Goal: Information Seeking & Learning: Learn about a topic

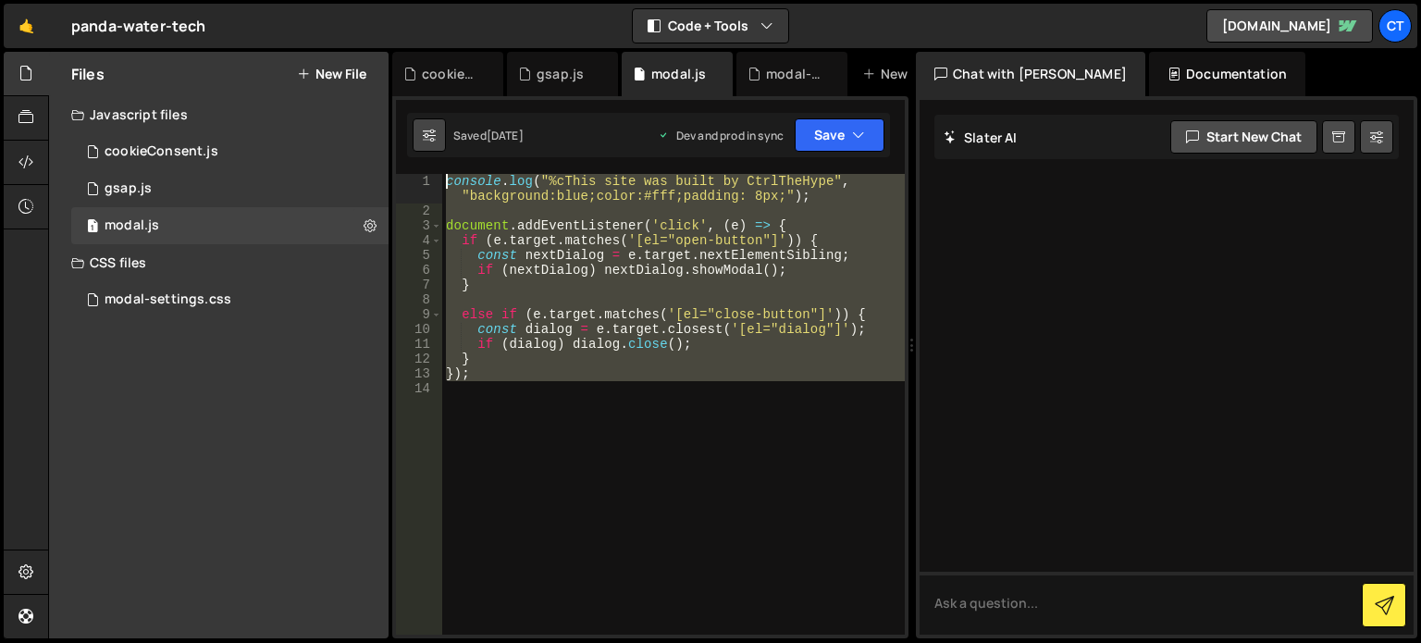
drag, startPoint x: 544, startPoint y: 427, endPoint x: 429, endPoint y: 148, distance: 301.2
click at [429, 148] on div "Debug Explain Copy cookieConsent.js gsap.js modal.js modal-settings.css New Fil…" at bounding box center [650, 346] width 516 height 588
type textarea "console.log("%cThis site was built by CtrlTheHype", "background:blue;color:#fff…"
click at [582, 442] on div "console . log ( "%cThis site was built by CtrlTheHype" , "background:blue;color…" at bounding box center [673, 404] width 463 height 461
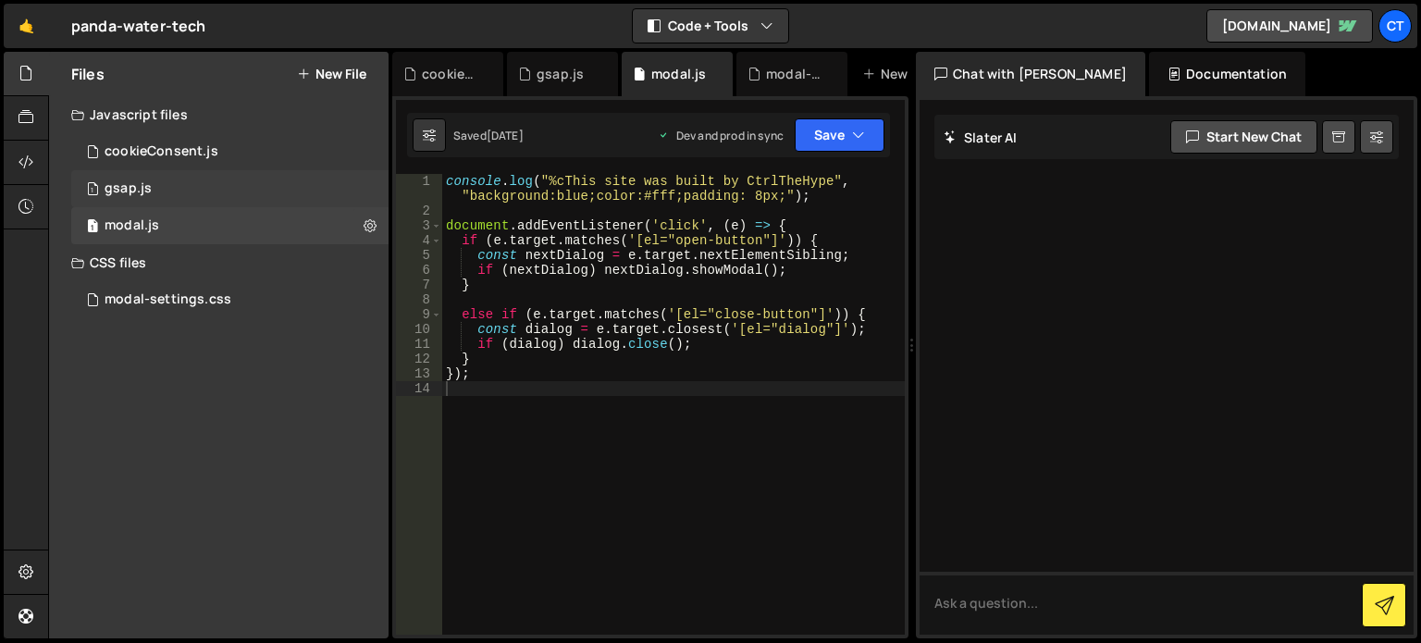
click at [150, 190] on div "1 gsap.js 0" at bounding box center [229, 188] width 317 height 37
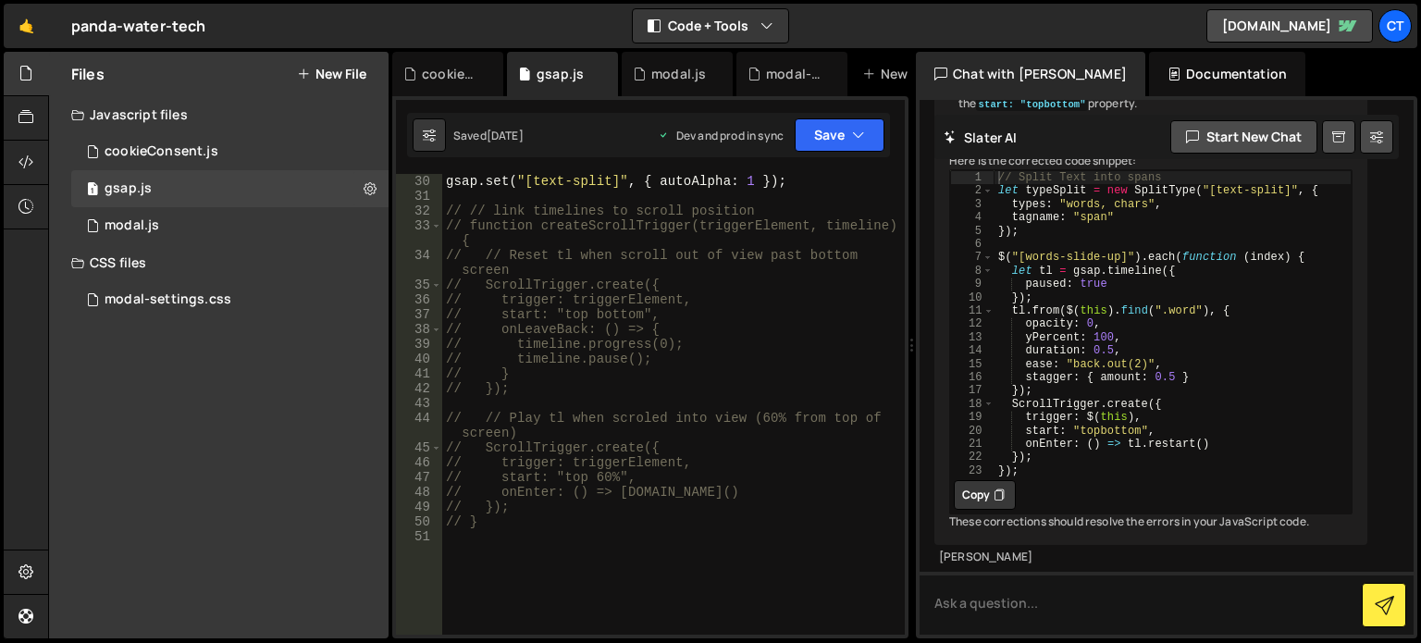
scroll to position [389, 0]
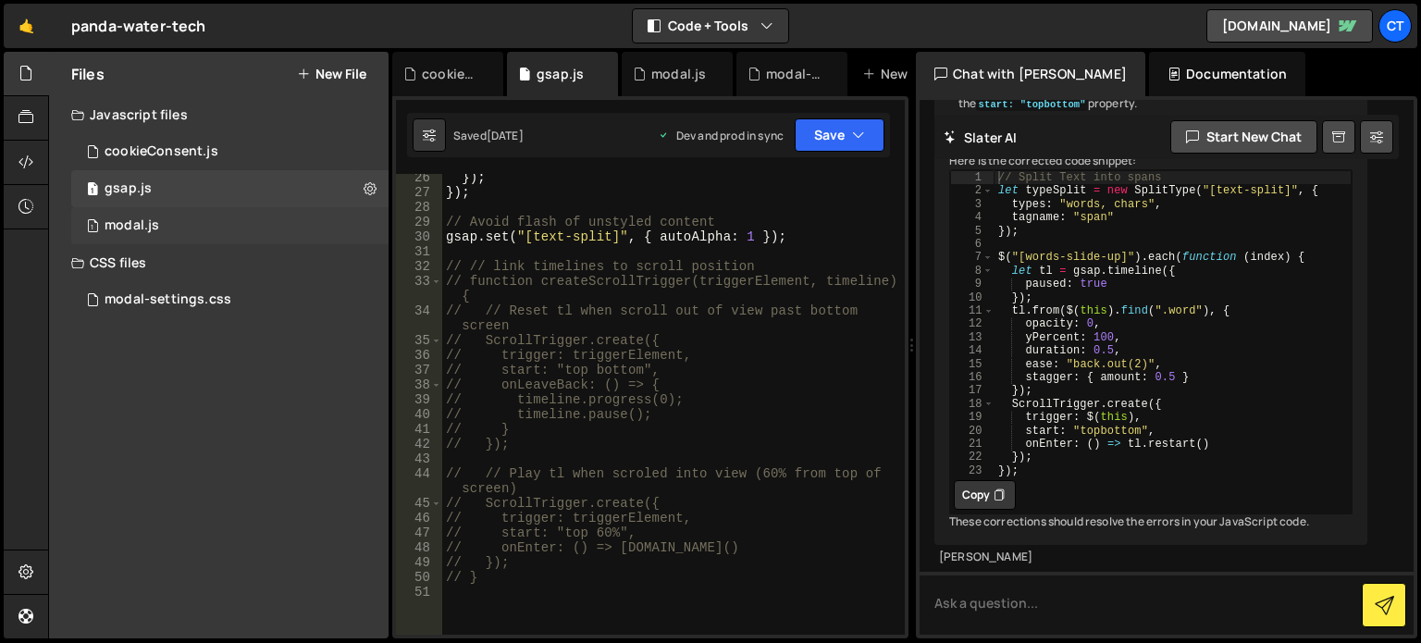
click at [182, 229] on div "1 modal.js 0" at bounding box center [229, 225] width 317 height 37
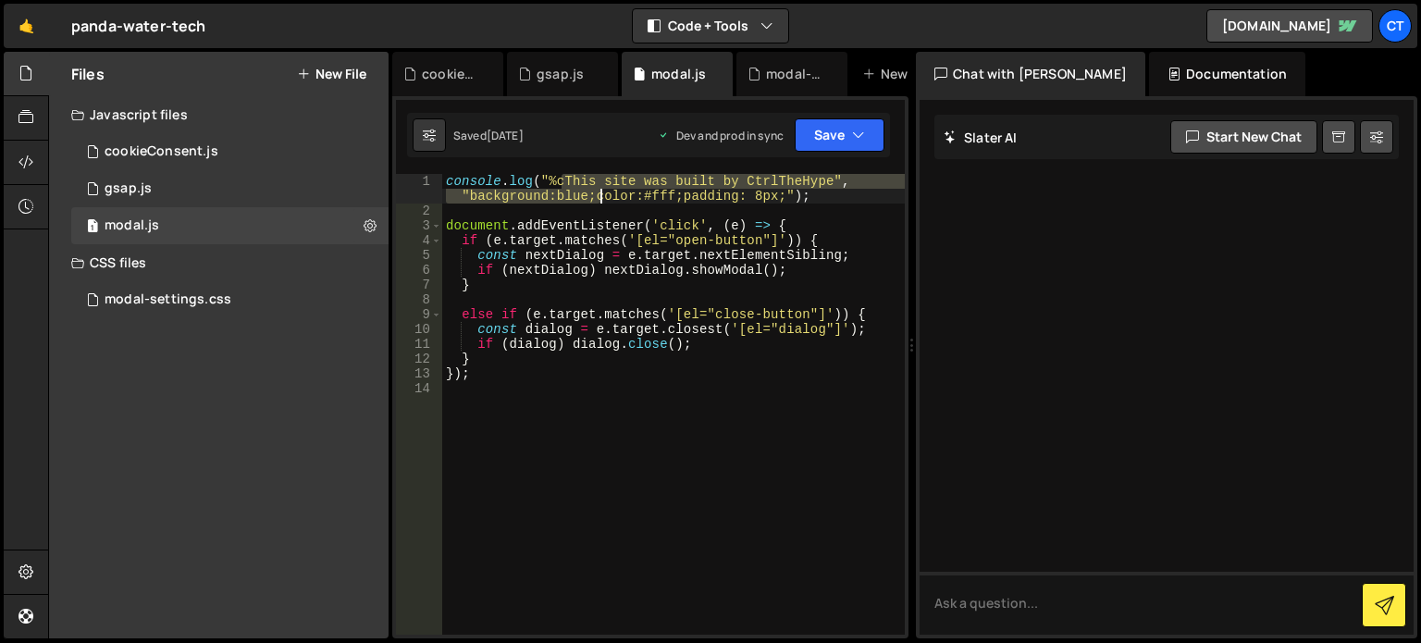
drag, startPoint x: 559, startPoint y: 183, endPoint x: 651, endPoint y: 199, distance: 93.9
click at [651, 199] on div "console . log ( "%cThis site was built by CtrlTheHype" , "background:blue;color…" at bounding box center [673, 426] width 463 height 505
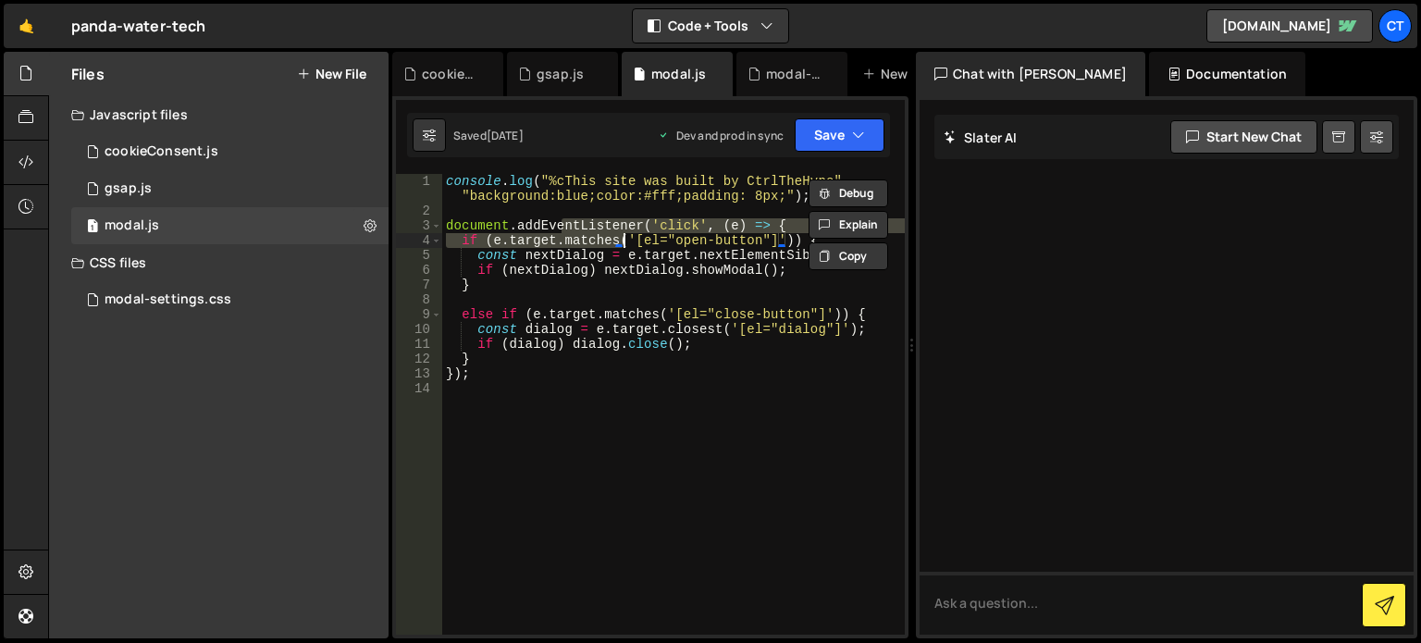
drag, startPoint x: 563, startPoint y: 229, endPoint x: 622, endPoint y: 246, distance: 61.5
click at [622, 246] on div "console . log ( "%cThis site was built by CtrlTheHype" , "background:blue;color…" at bounding box center [673, 426] width 463 height 505
type textarea "document.addEventListener('click', (e) => { if (e.target.matches('[el="open-but…"
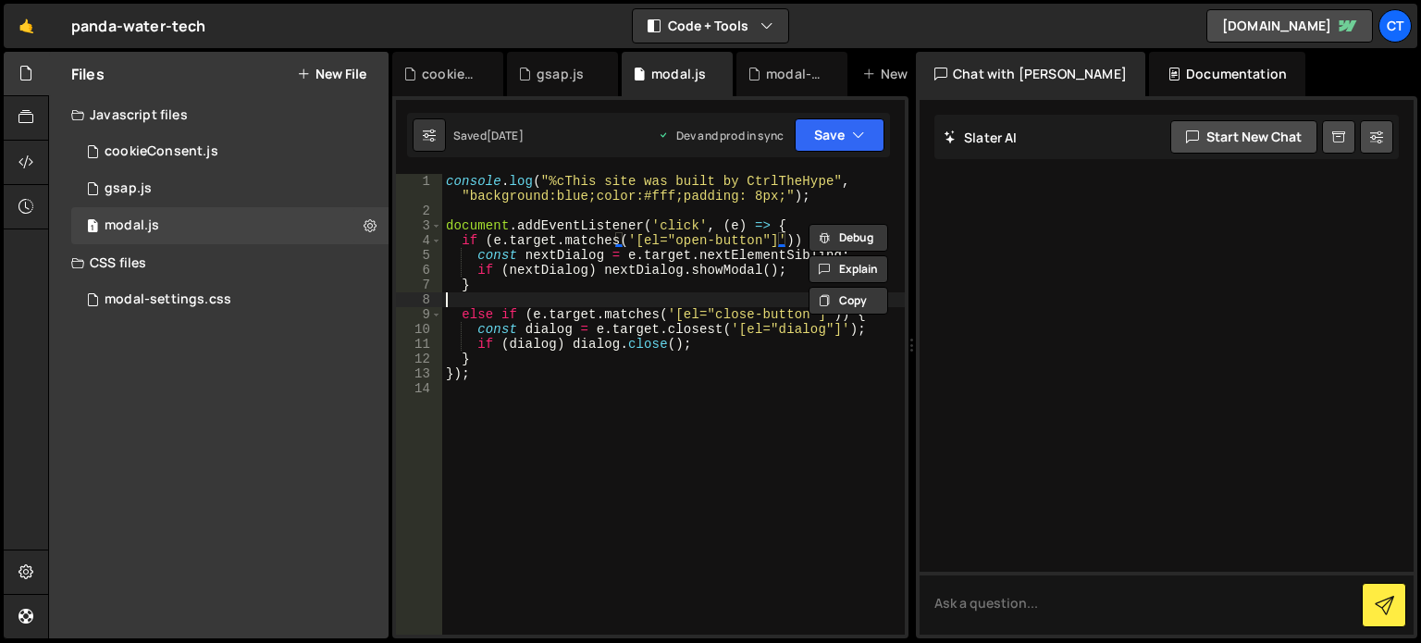
click at [516, 305] on div "console . log ( "%cThis site was built by CtrlTheHype" , "background:blue;color…" at bounding box center [673, 426] width 463 height 505
click at [240, 154] on div "1 cookieConsent.js 0" at bounding box center [229, 151] width 317 height 37
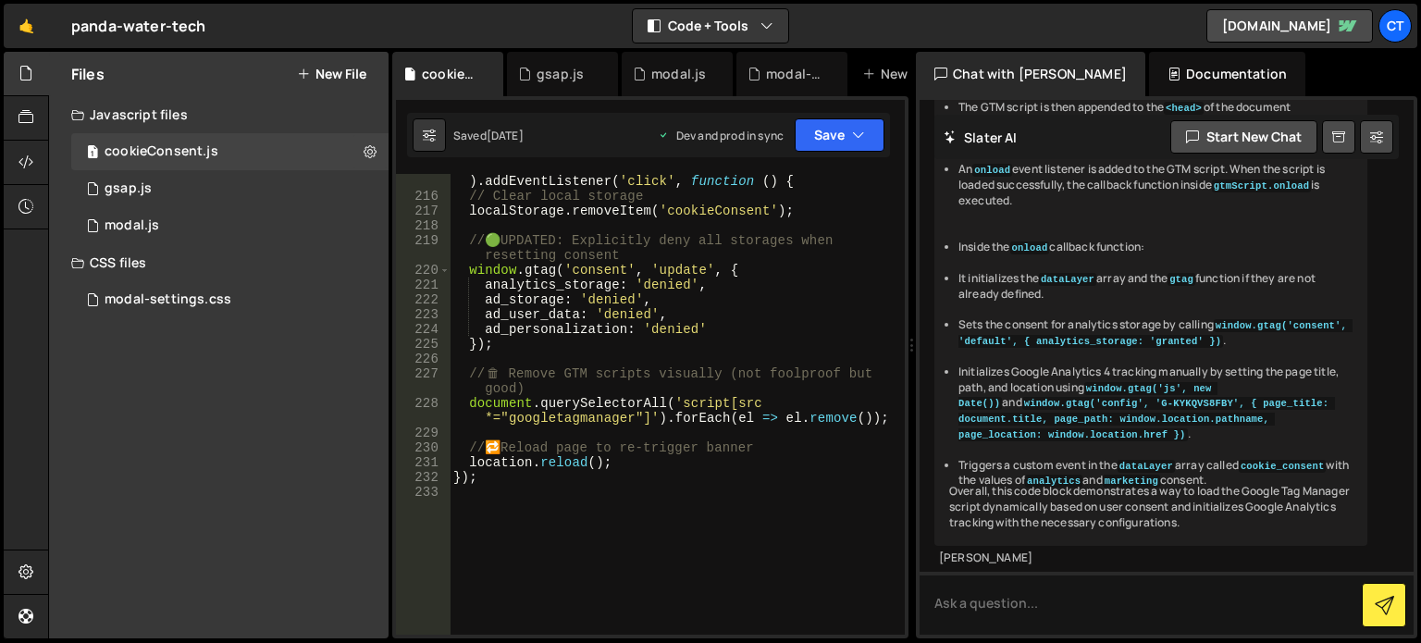
scroll to position [3640, 0]
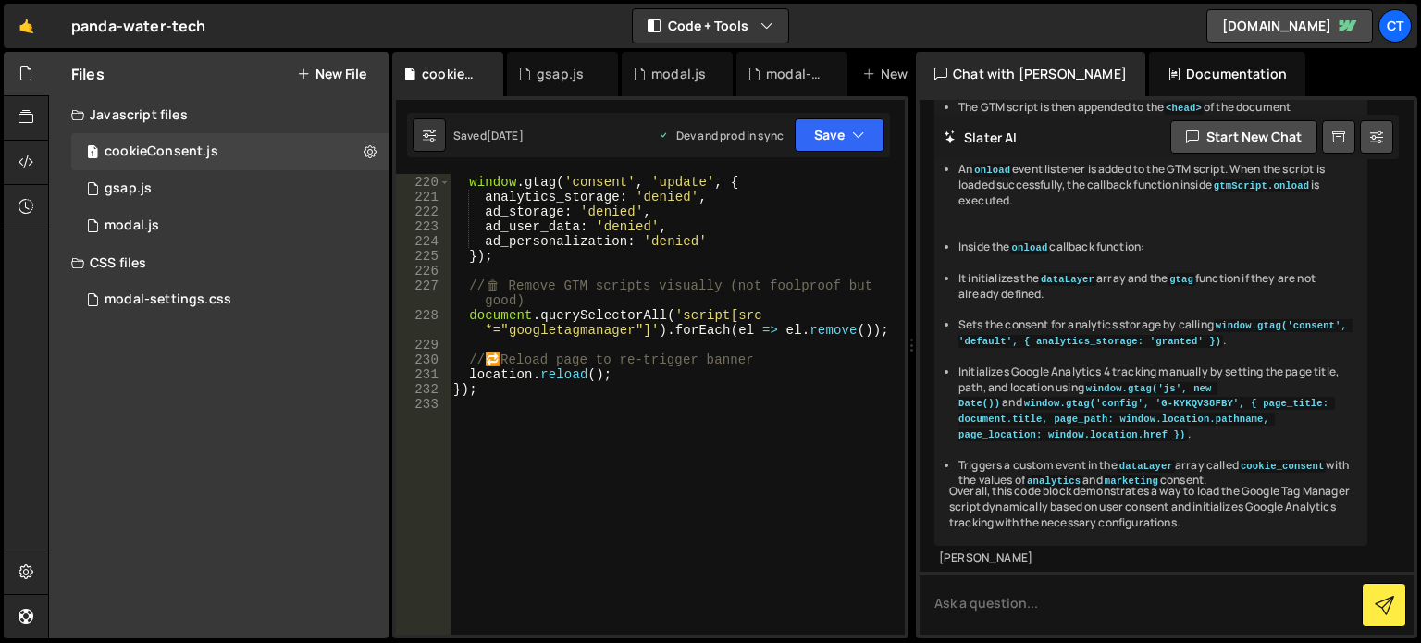
click at [144, 105] on div "Javascript files" at bounding box center [219, 114] width 340 height 37
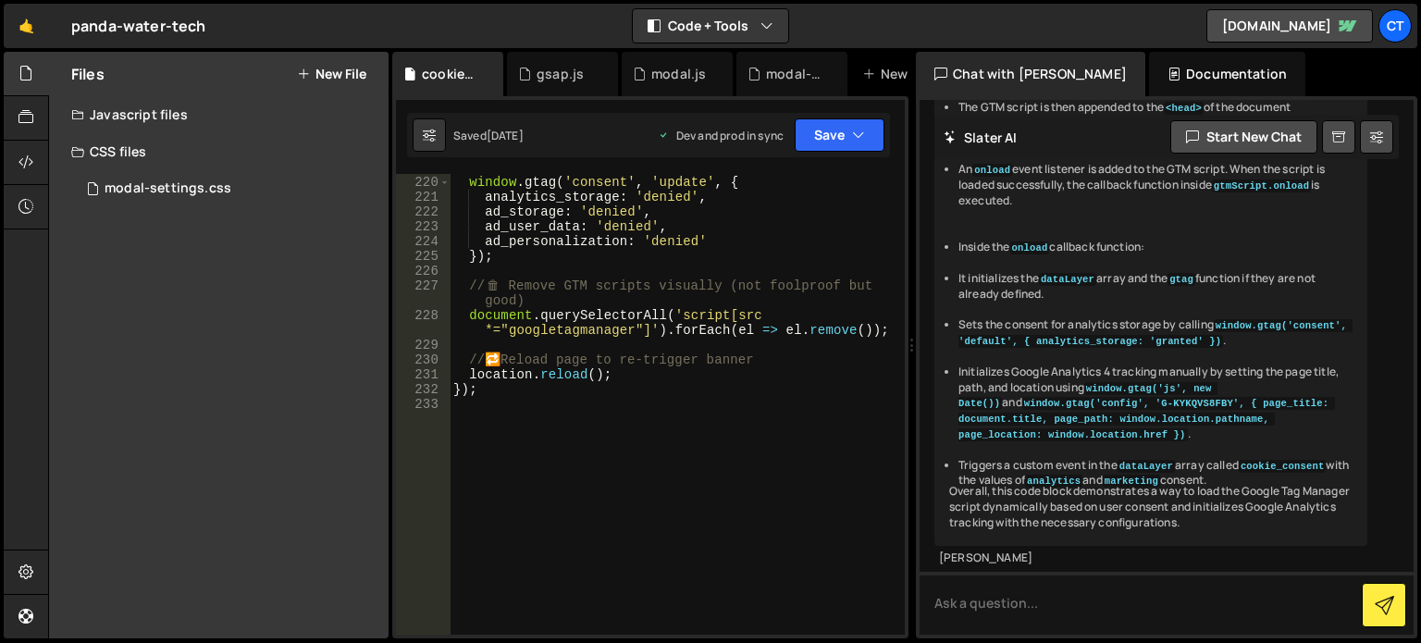
click at [100, 68] on h2 "Files" at bounding box center [87, 74] width 33 height 20
click at [36, 122] on div at bounding box center [26, 118] width 45 height 44
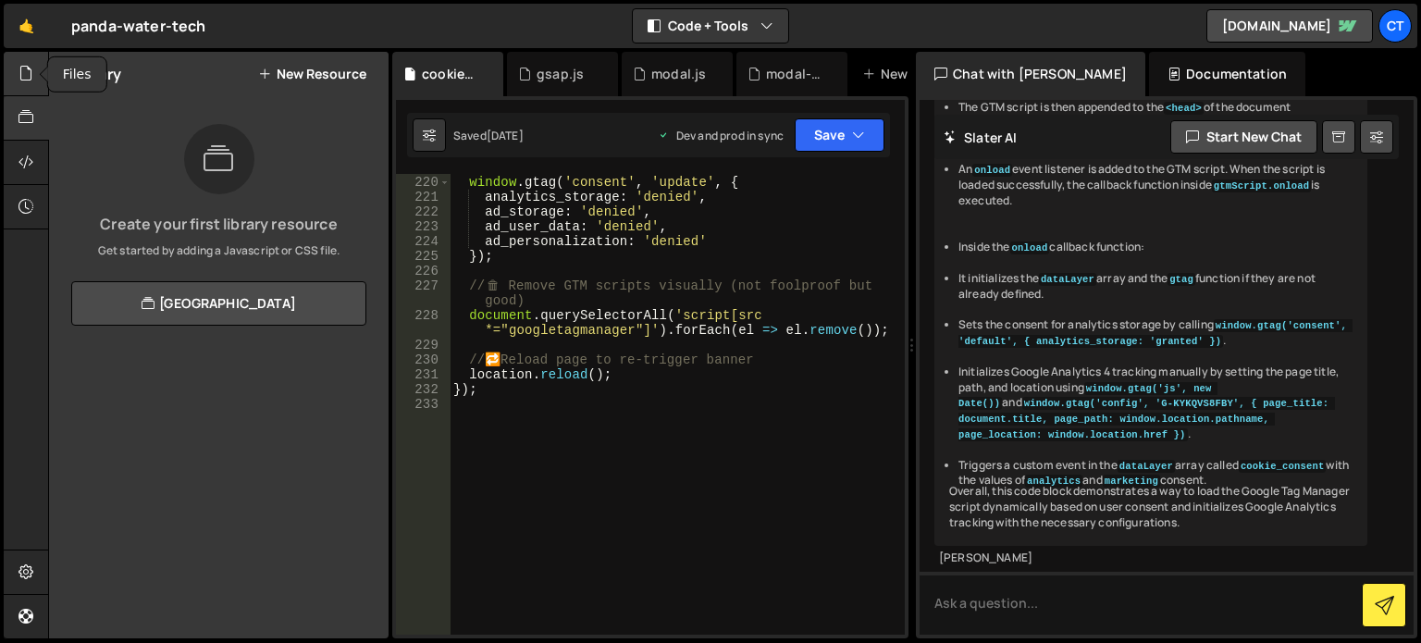
click at [36, 80] on div at bounding box center [26, 74] width 45 height 44
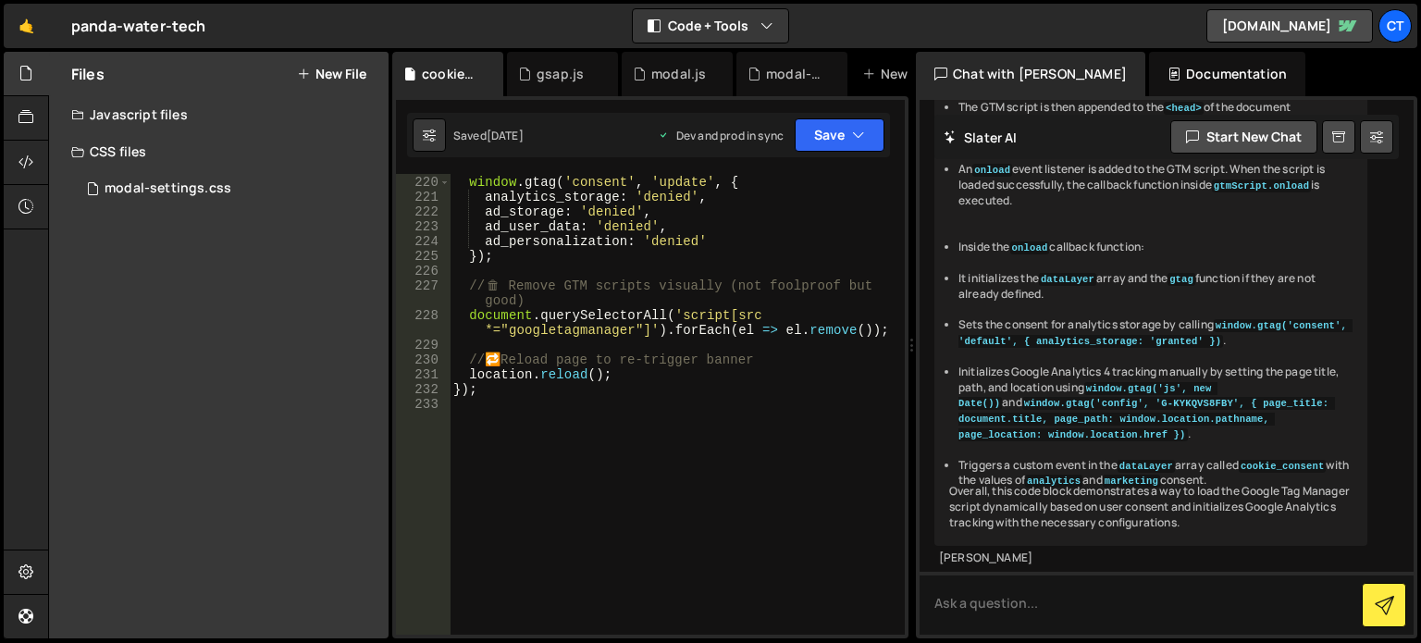
click at [135, 155] on div "CSS files" at bounding box center [219, 151] width 340 height 37
click at [135, 129] on div "Javascript files" at bounding box center [219, 114] width 340 height 37
click at [117, 268] on div "CSS files" at bounding box center [219, 262] width 340 height 37
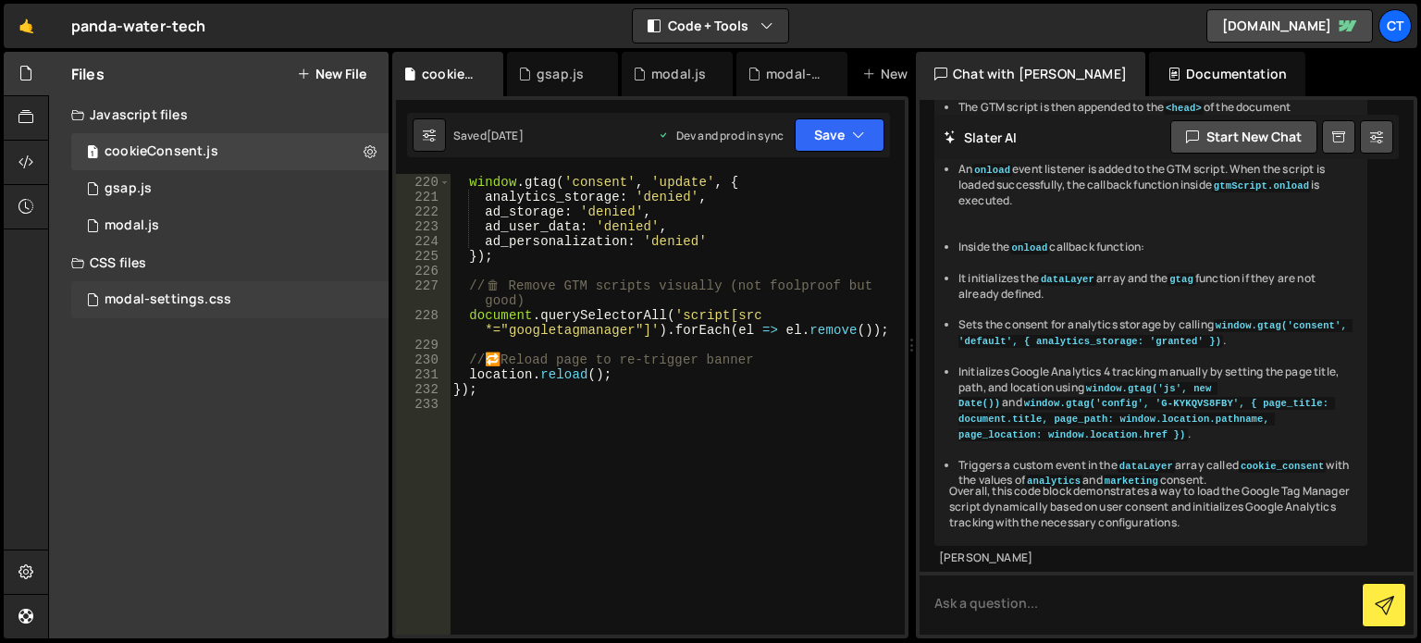
click at [152, 302] on div "modal-settings.css" at bounding box center [168, 299] width 127 height 17
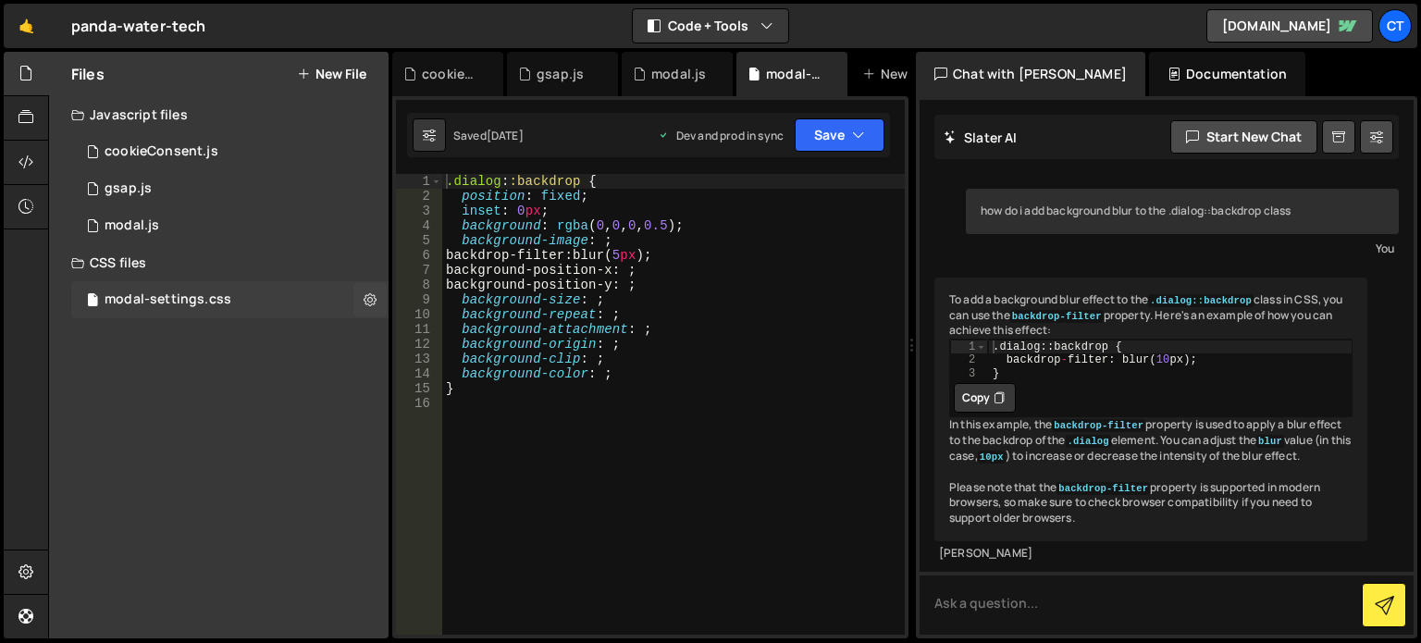
scroll to position [43, 0]
click at [837, 65] on icon at bounding box center [833, 74] width 13 height 19
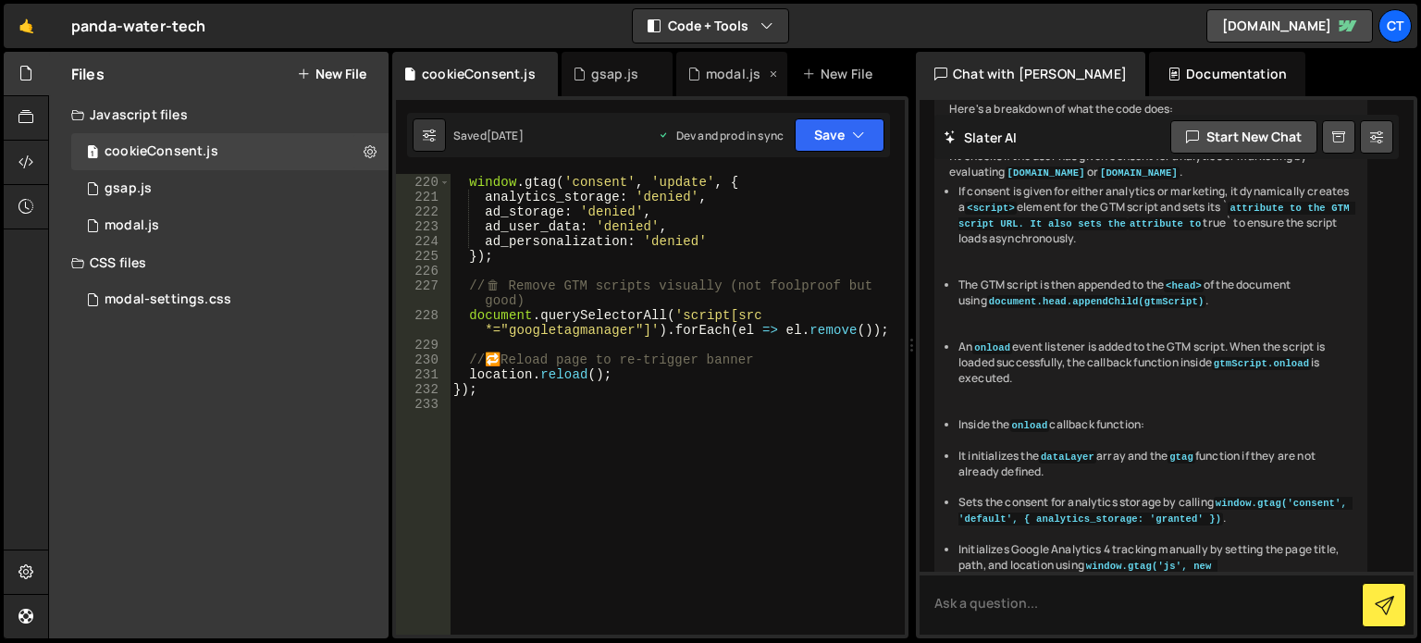
scroll to position [1119, 0]
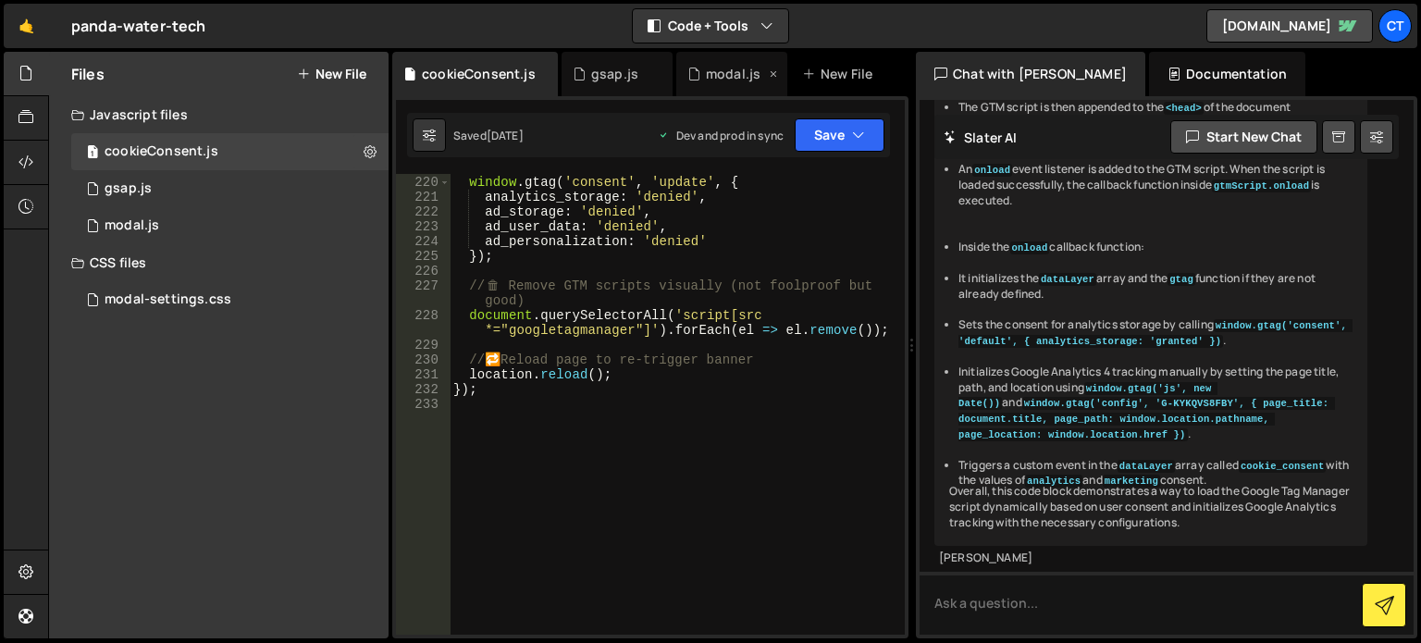
click at [770, 72] on icon at bounding box center [773, 74] width 13 height 19
click at [662, 74] on icon at bounding box center [658, 74] width 13 height 19
click at [533, 77] on div "cookieConsent.js" at bounding box center [475, 74] width 166 height 44
click at [538, 77] on icon at bounding box center [544, 74] width 13 height 19
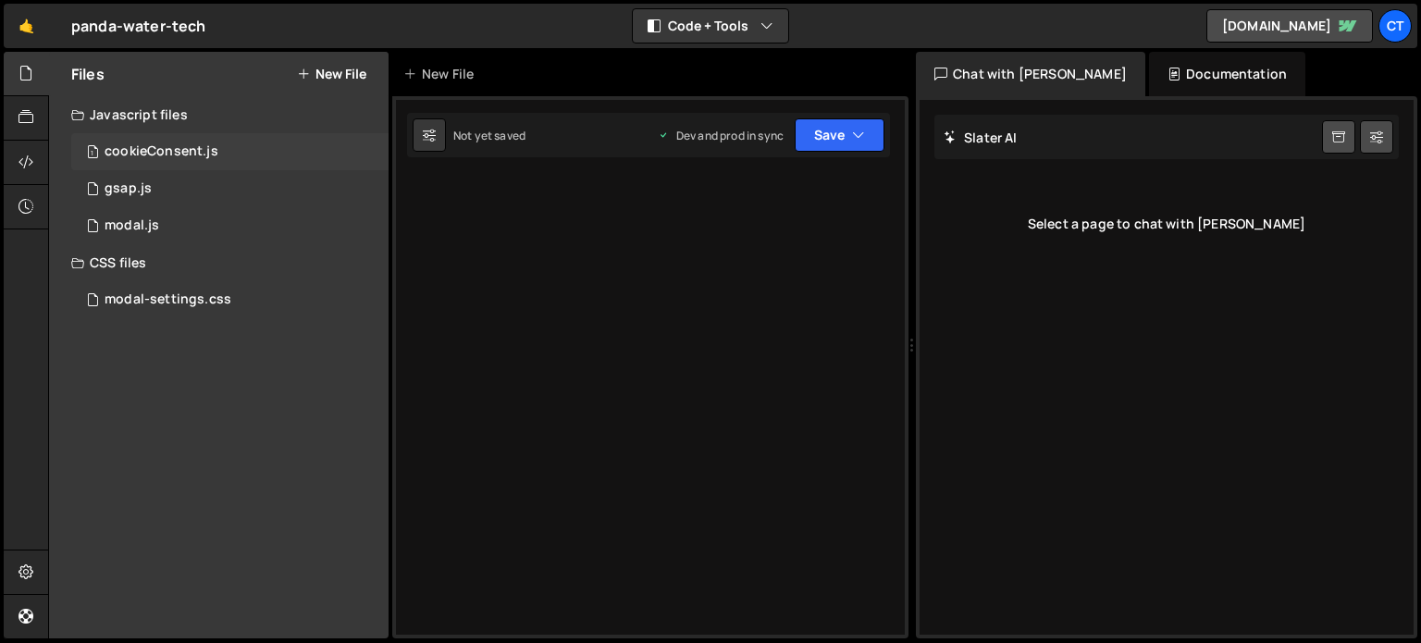
click at [155, 142] on div "1 cookieConsent.js 0" at bounding box center [233, 151] width 324 height 37
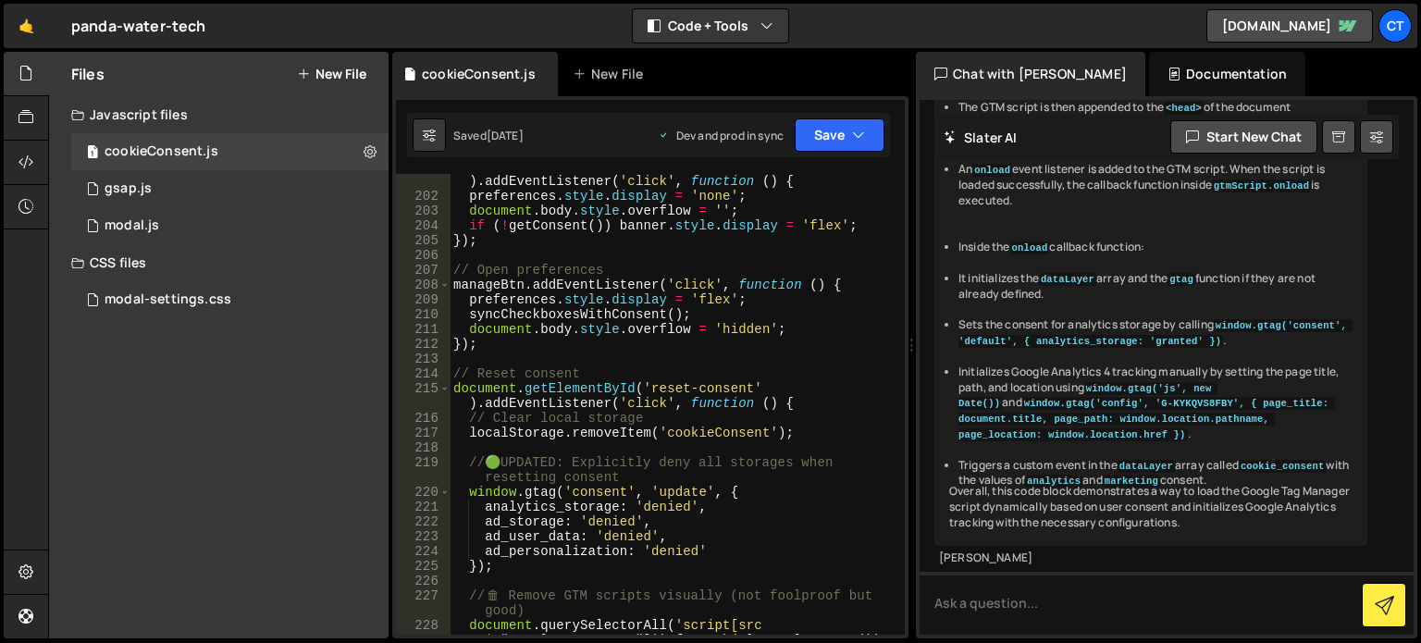
scroll to position [3609, 0]
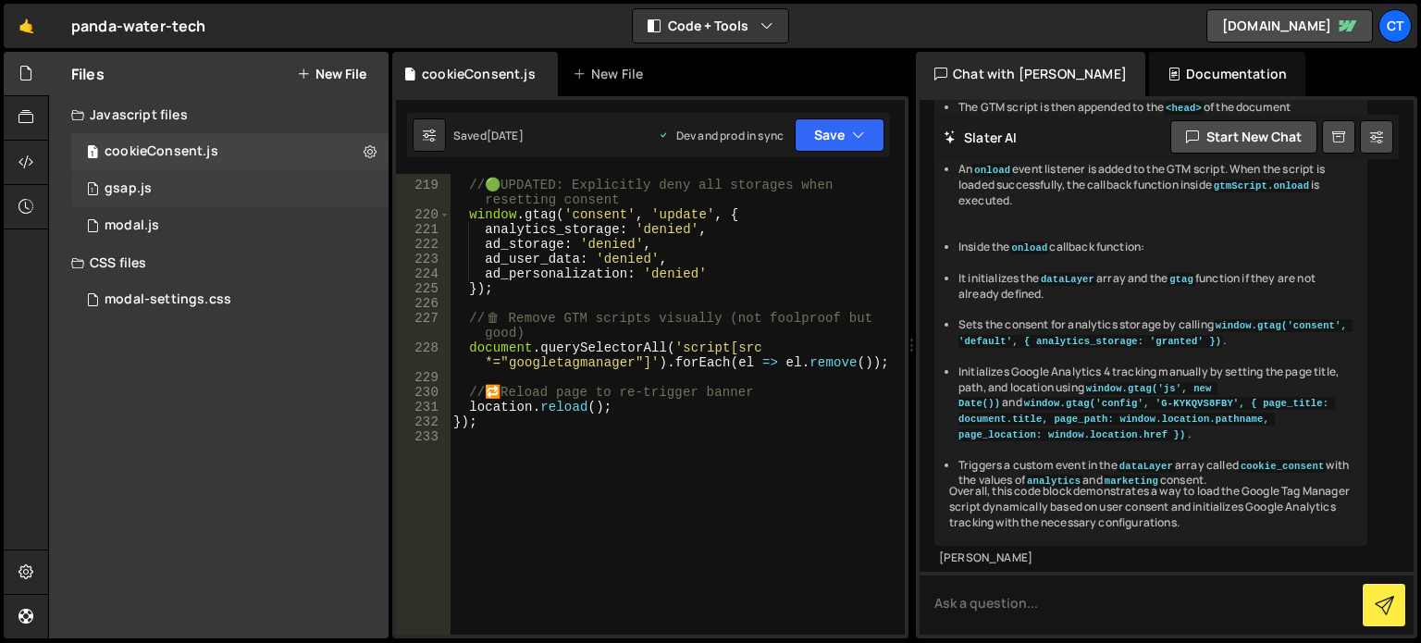
click at [134, 187] on div "gsap.js" at bounding box center [128, 188] width 47 height 17
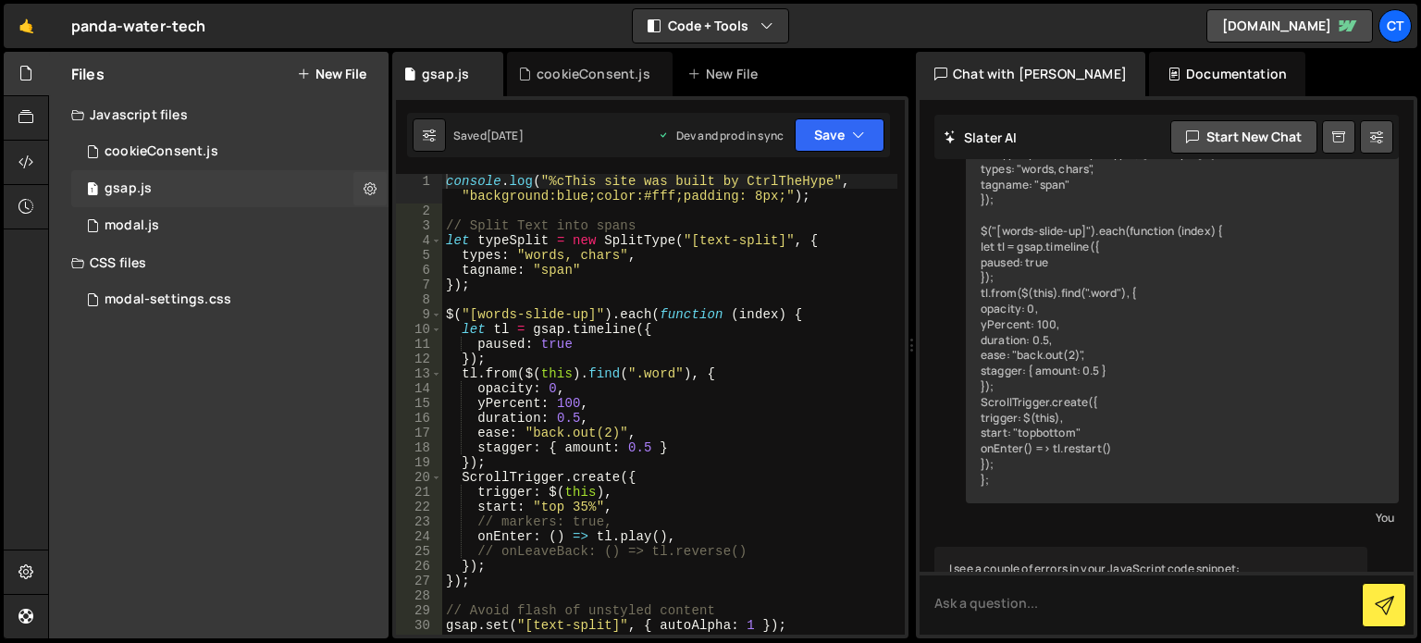
scroll to position [856, 0]
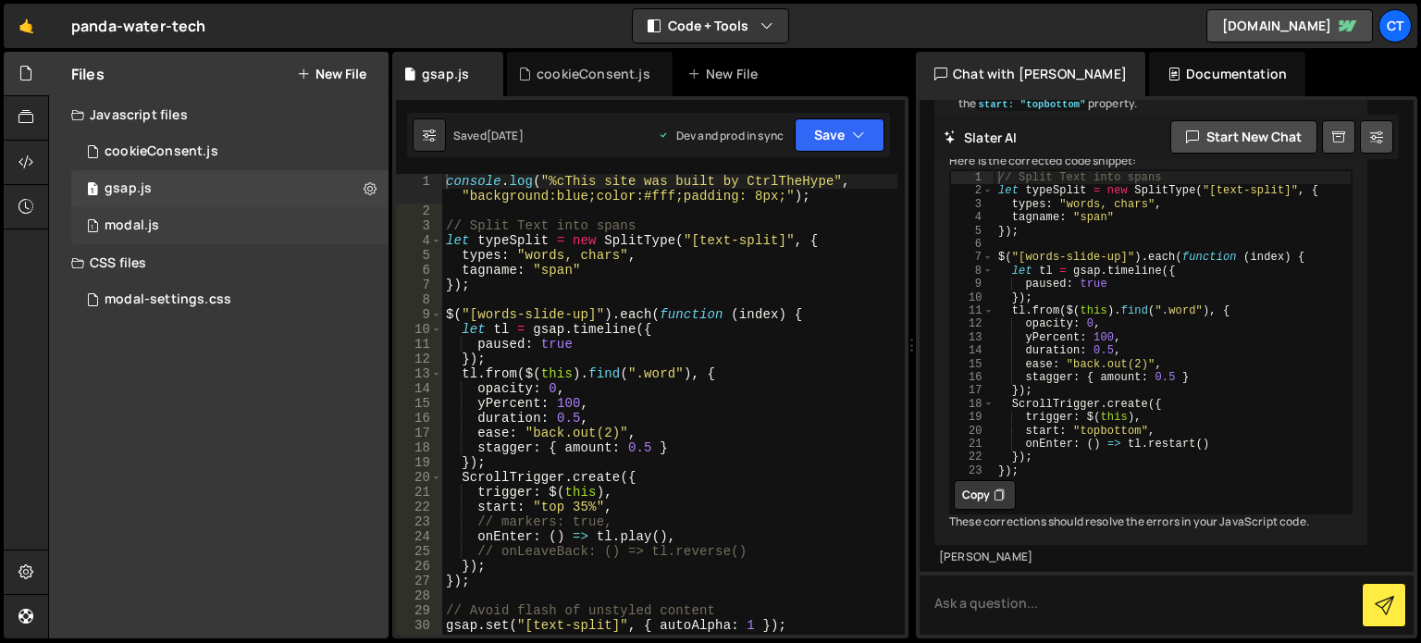
click at [178, 236] on div "1 modal.js 0" at bounding box center [233, 225] width 324 height 37
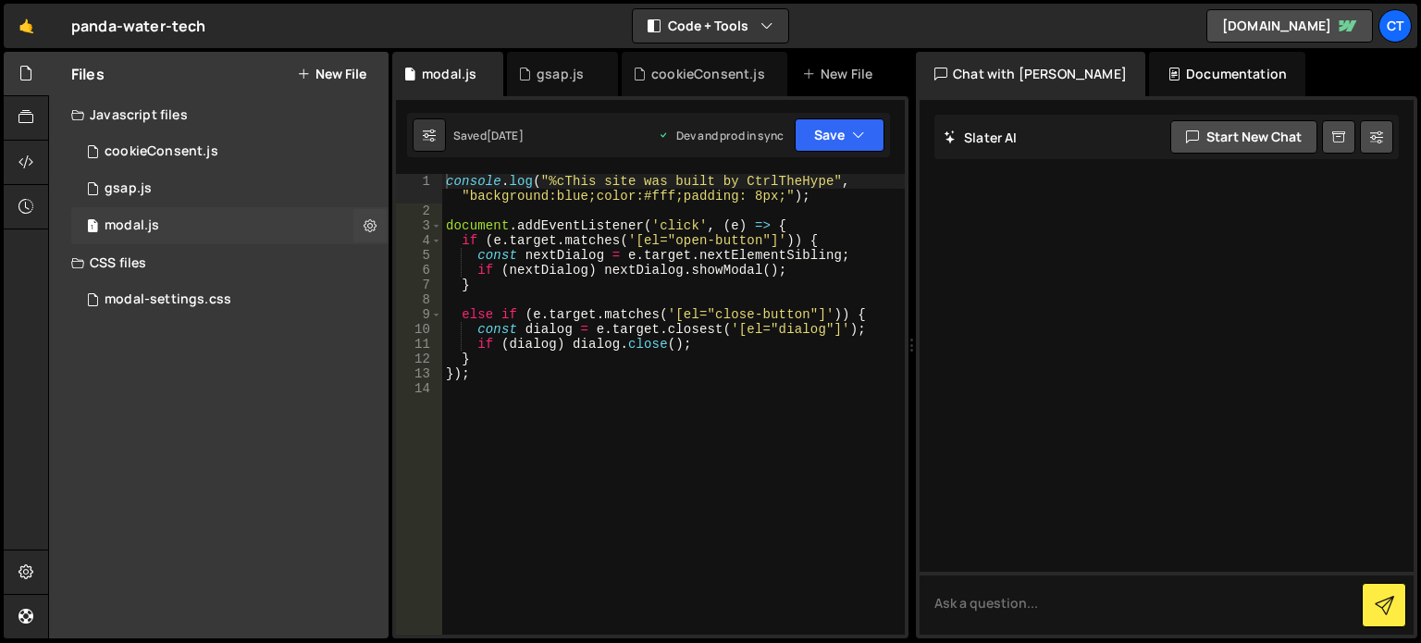
scroll to position [0, 0]
click at [180, 289] on div "modal-settings.css 0" at bounding box center [233, 299] width 324 height 37
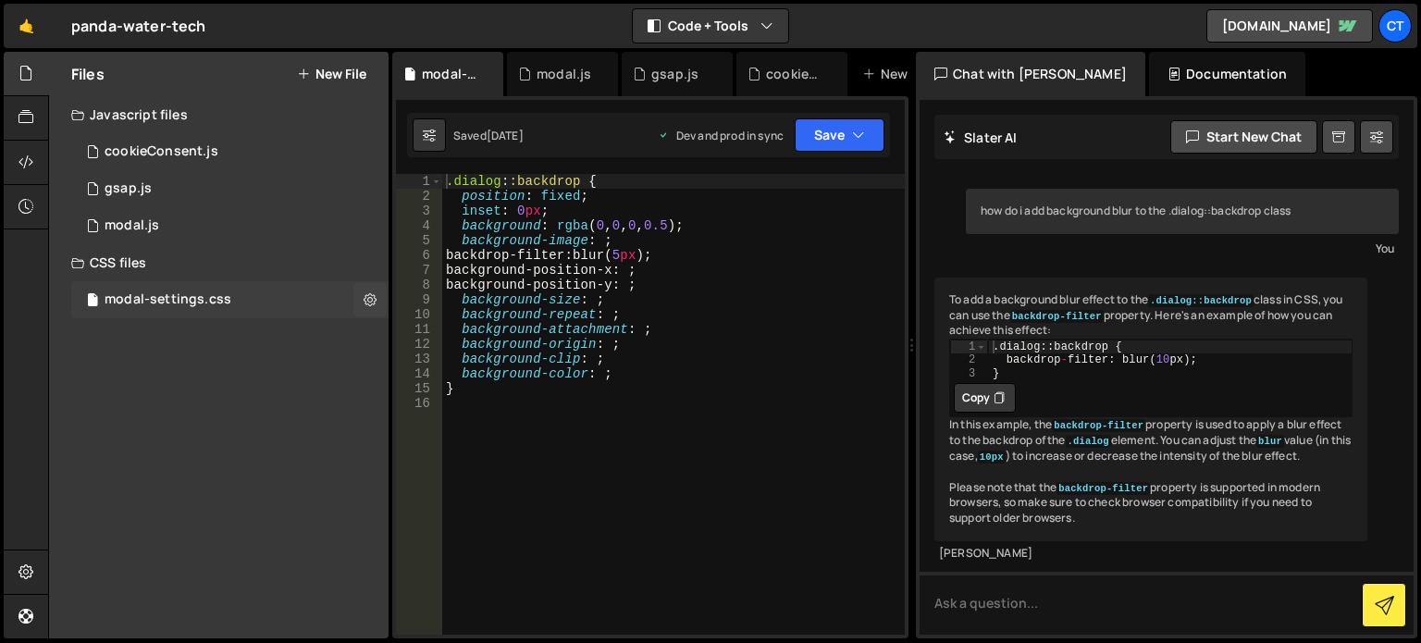
scroll to position [43, 0]
click at [229, 236] on div "1 modal.js 0" at bounding box center [233, 225] width 324 height 37
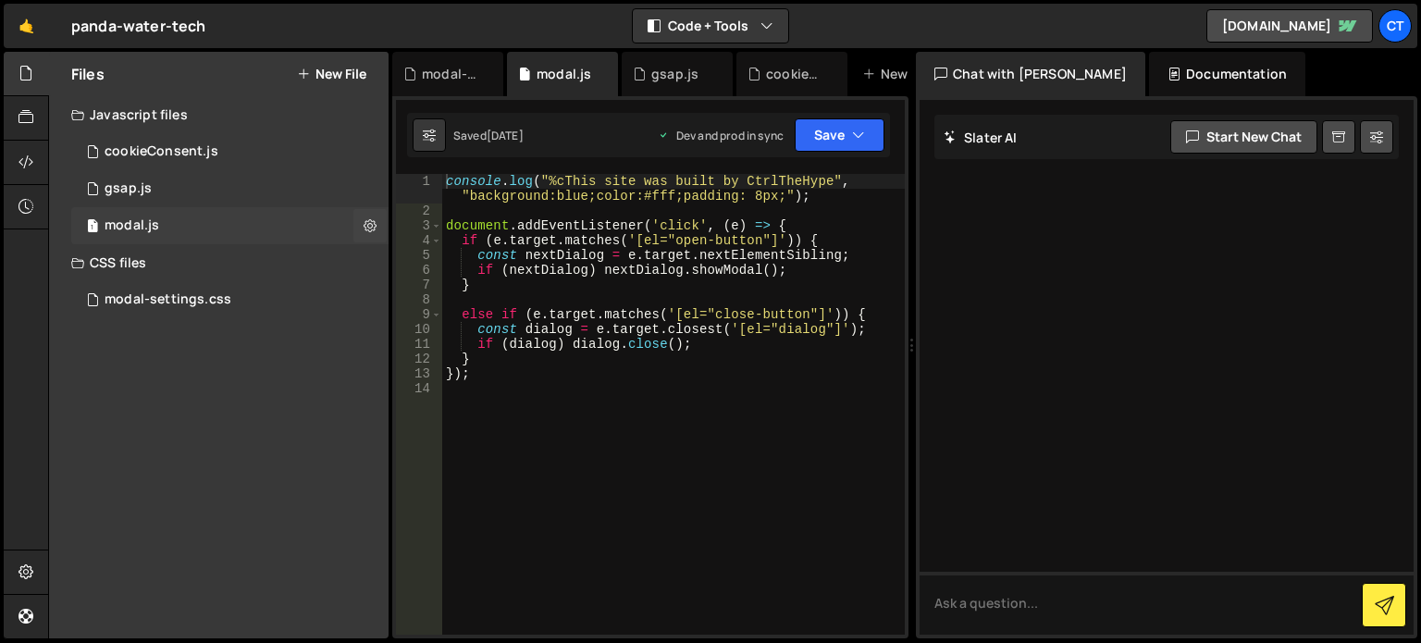
scroll to position [0, 0]
click at [229, 191] on div "1 gsap.js 0" at bounding box center [233, 188] width 324 height 37
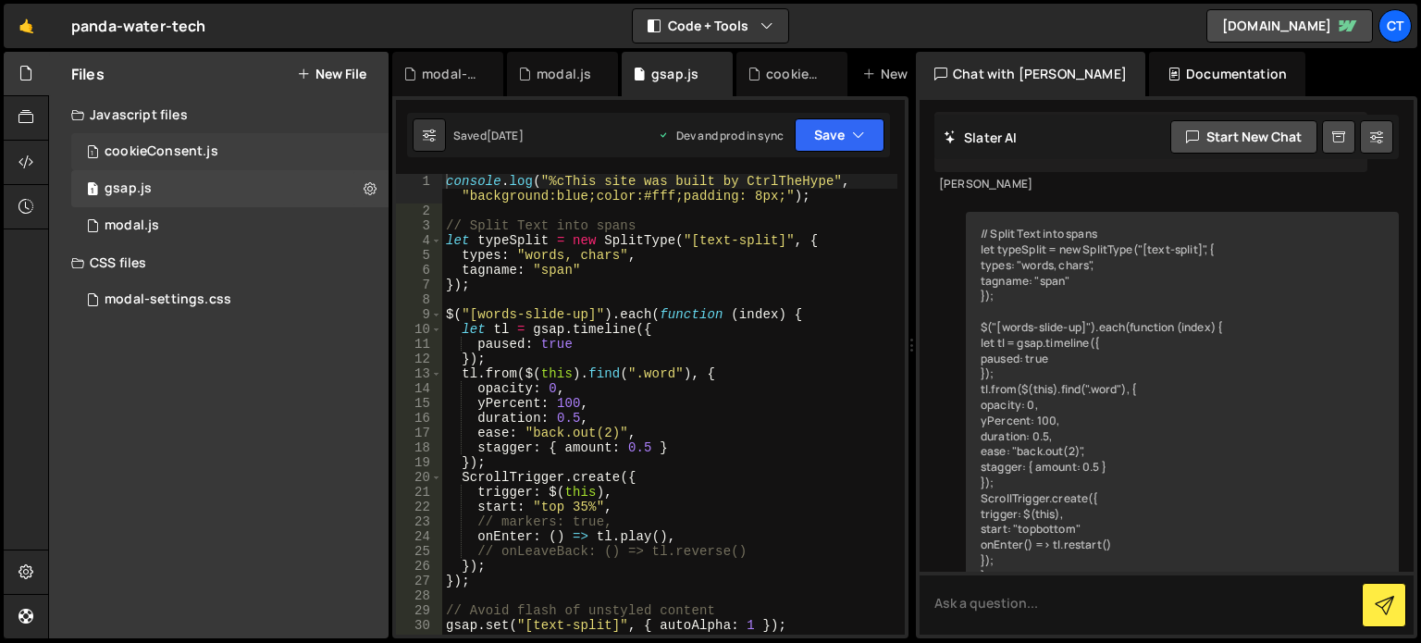
scroll to position [530, 0]
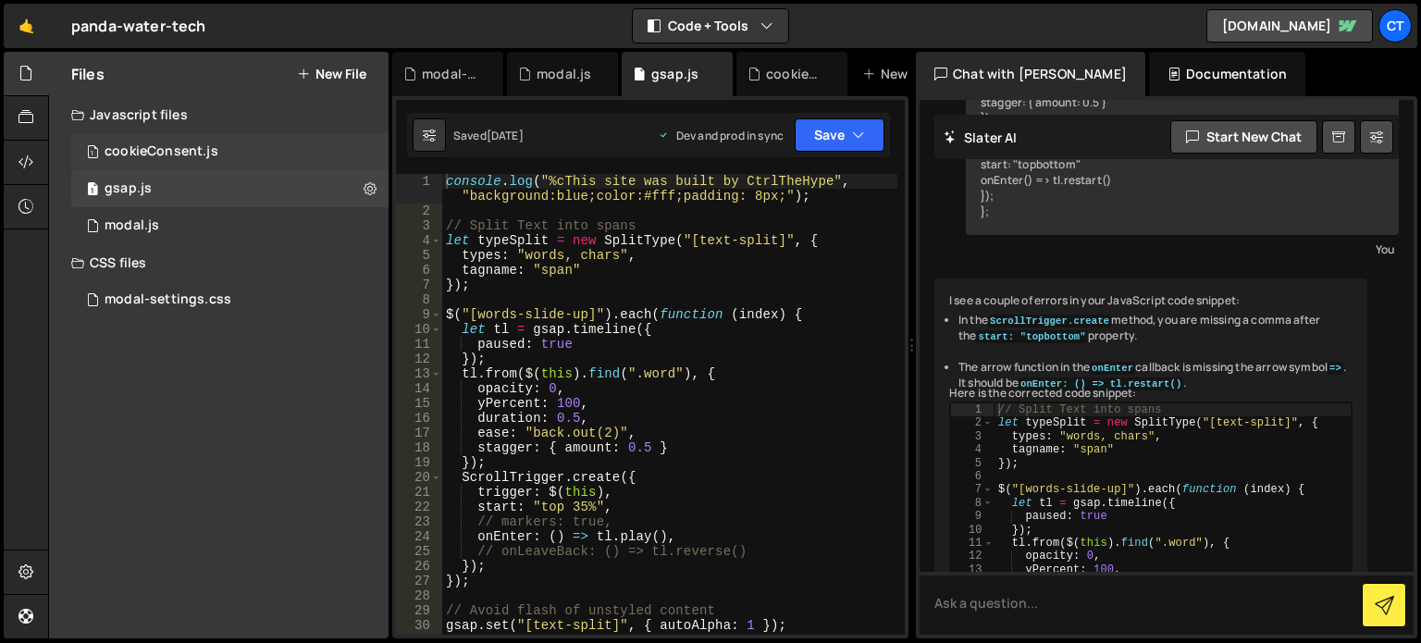
click at [230, 143] on div "1 cookieConsent.js 0" at bounding box center [233, 151] width 324 height 37
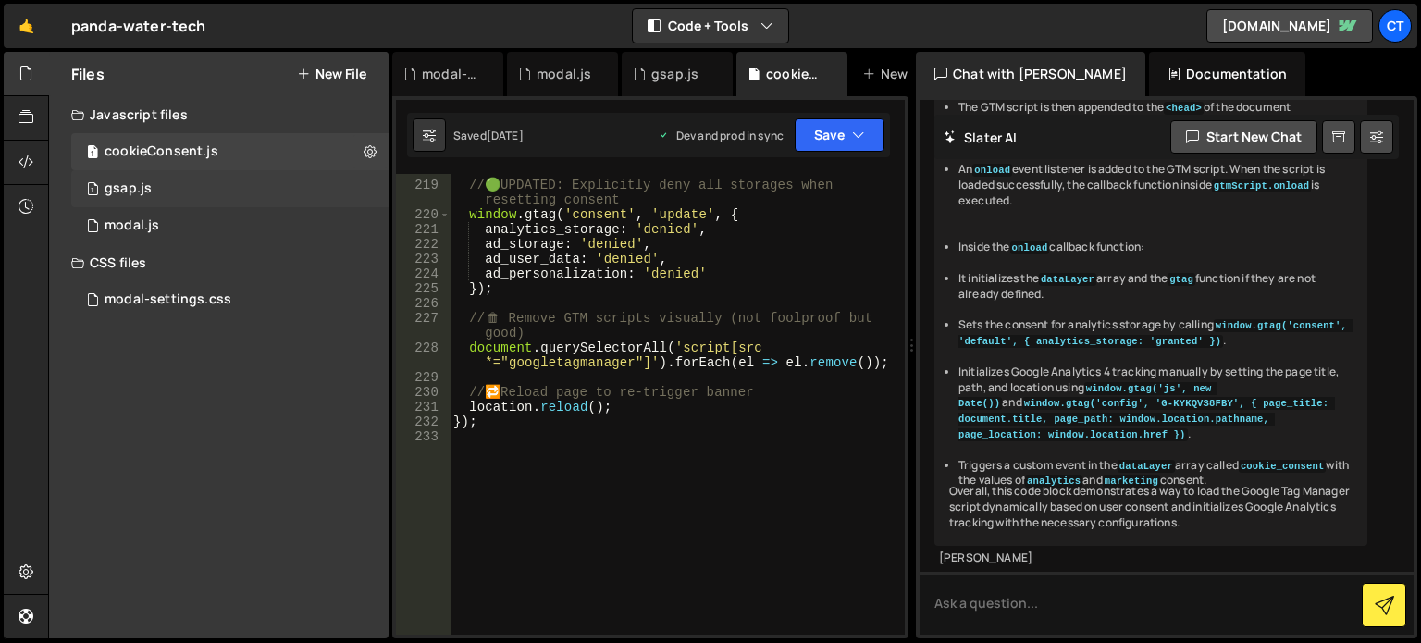
click at [189, 177] on div "1 gsap.js 0" at bounding box center [233, 188] width 324 height 37
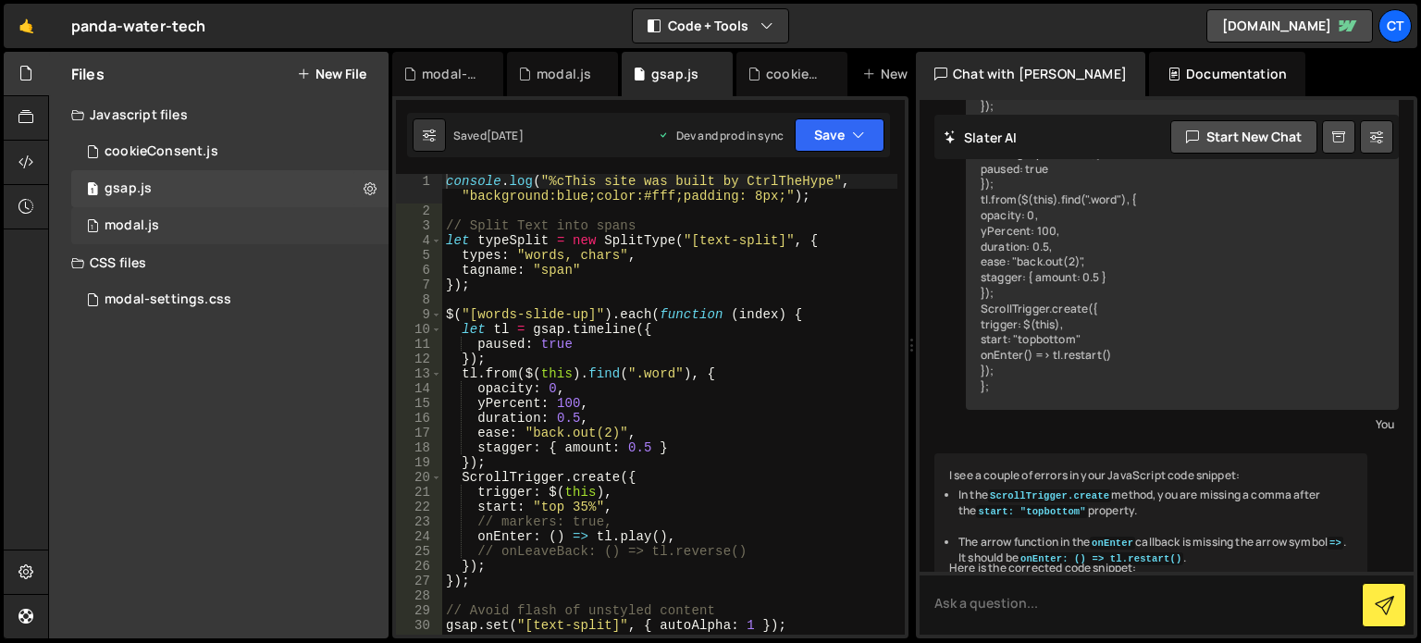
scroll to position [856, 0]
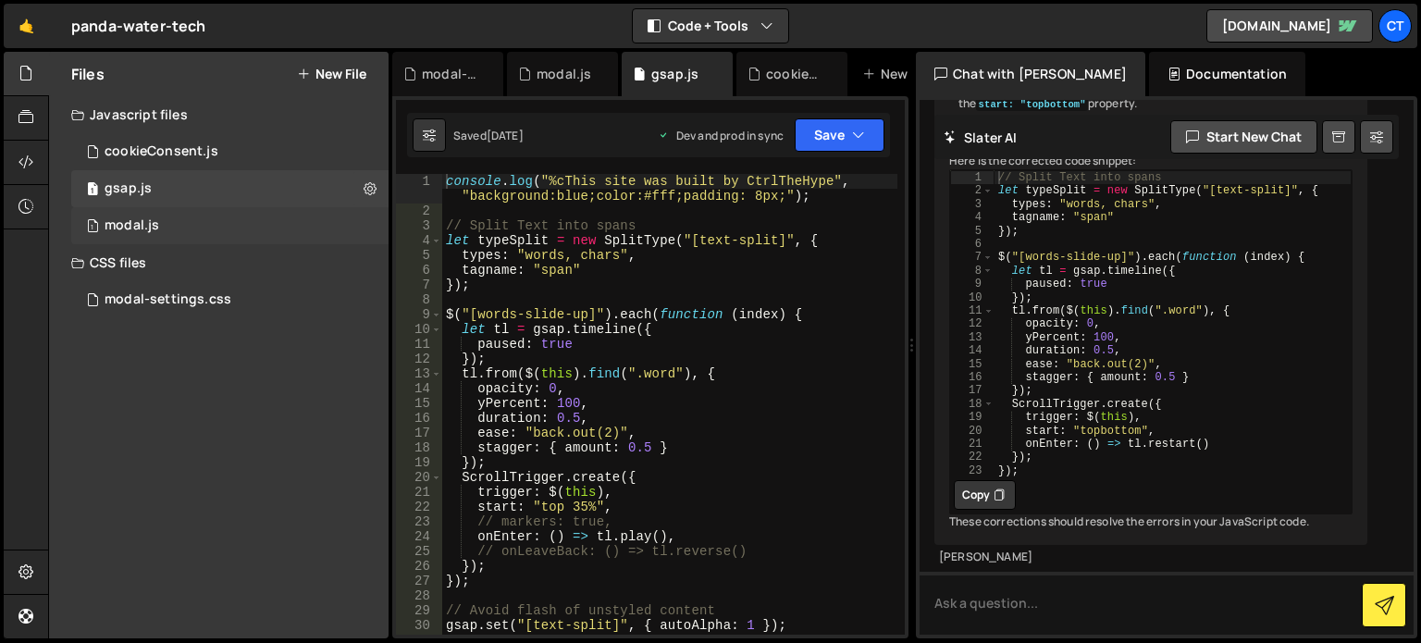
click at [194, 236] on div "1 modal.js 0" at bounding box center [233, 225] width 324 height 37
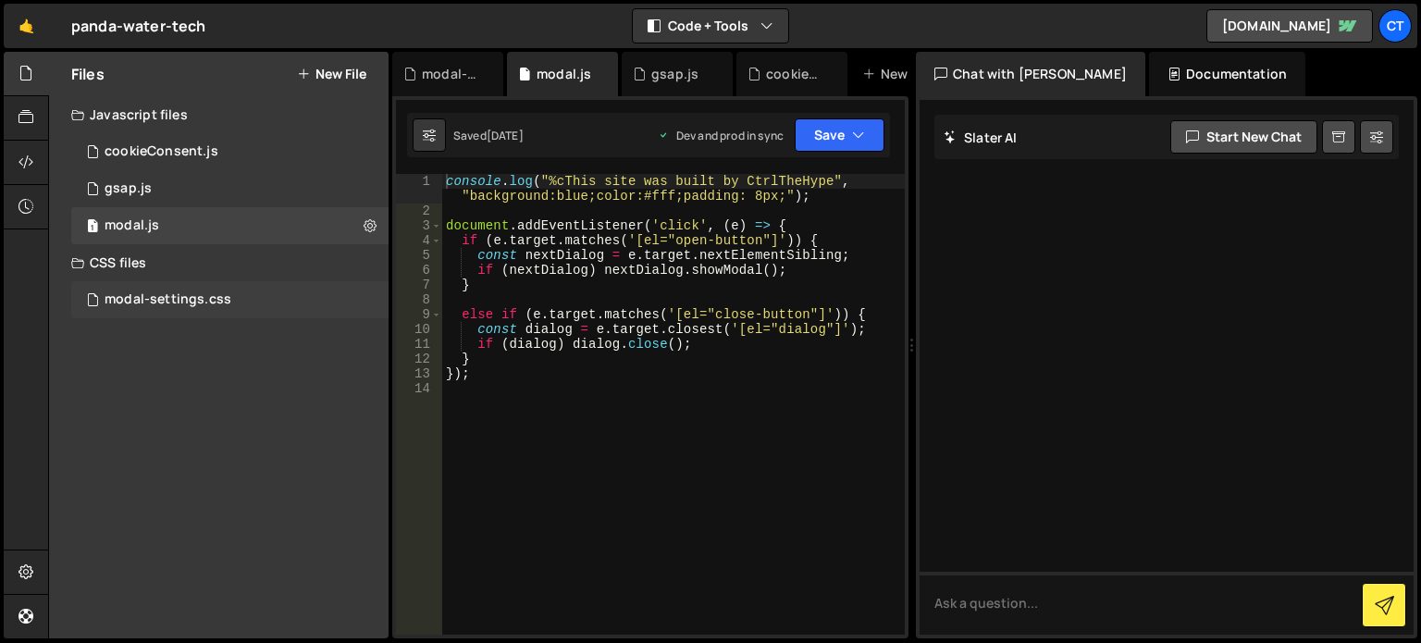
click at [194, 311] on div "modal-settings.css 0" at bounding box center [233, 299] width 324 height 37
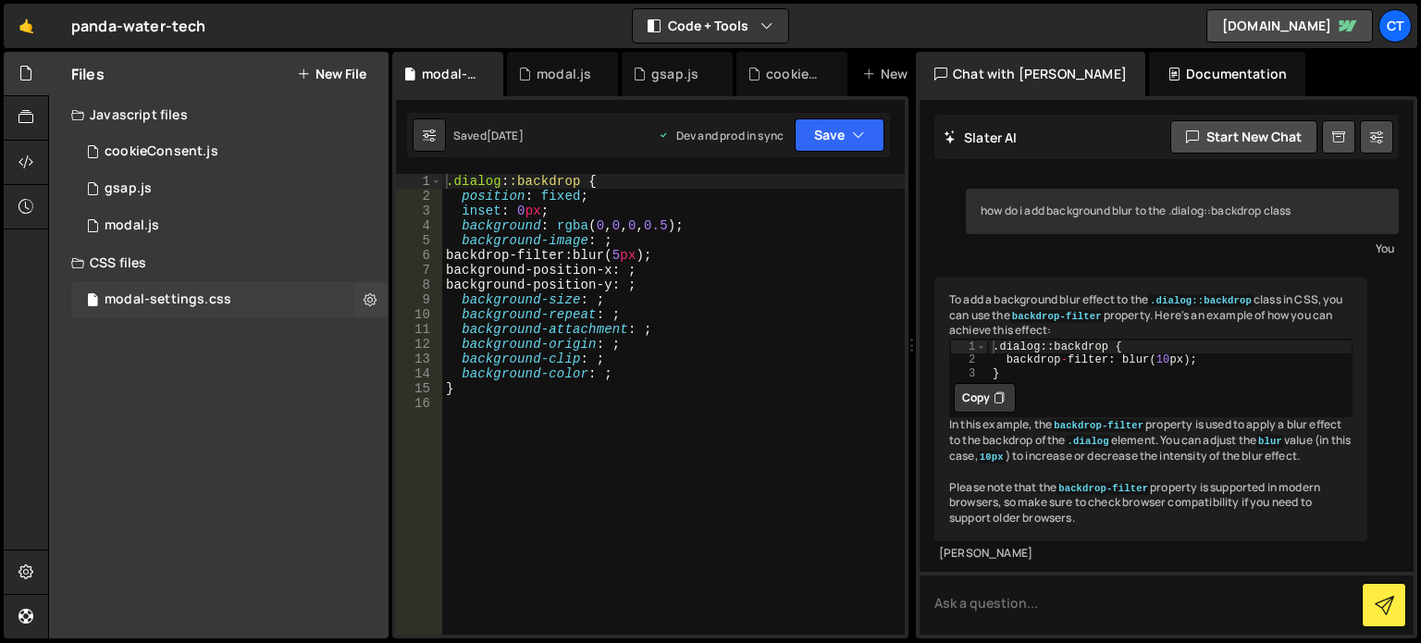
scroll to position [43, 0]
click at [204, 258] on div "CSS files" at bounding box center [219, 262] width 340 height 37
click at [204, 225] on div "1 modal.js 0" at bounding box center [233, 225] width 324 height 37
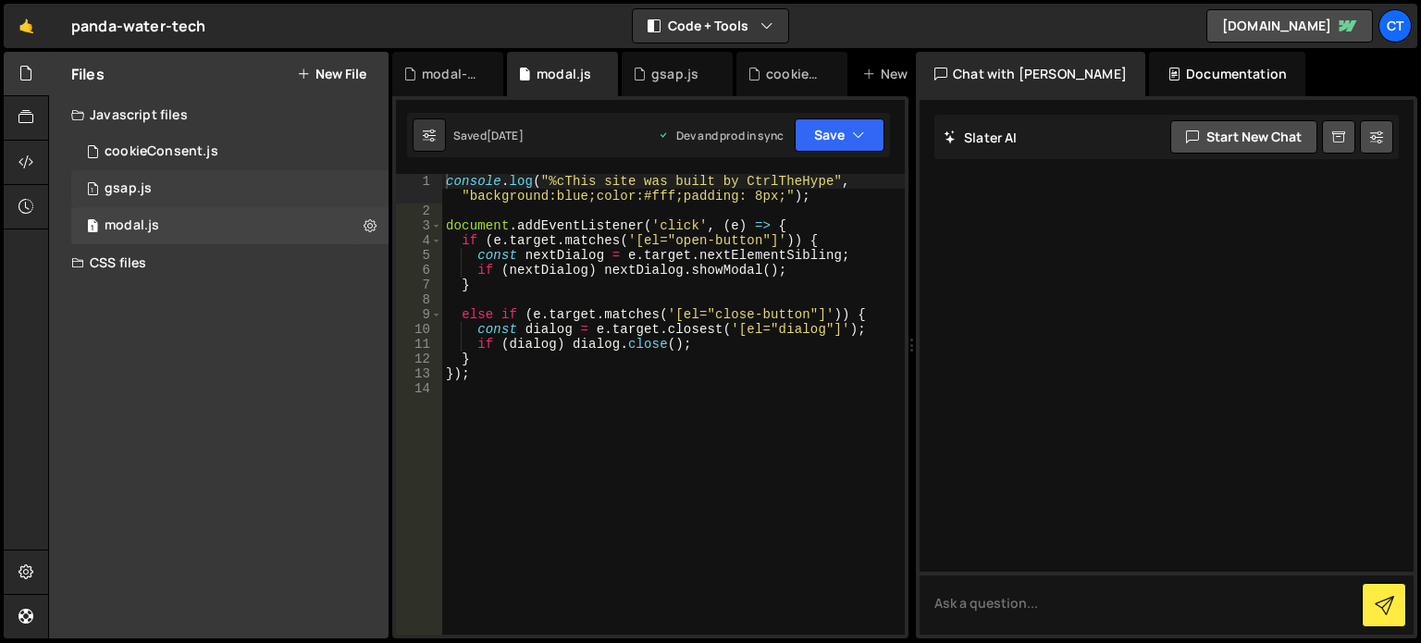
click at [211, 177] on div "1 gsap.js 0" at bounding box center [233, 188] width 324 height 37
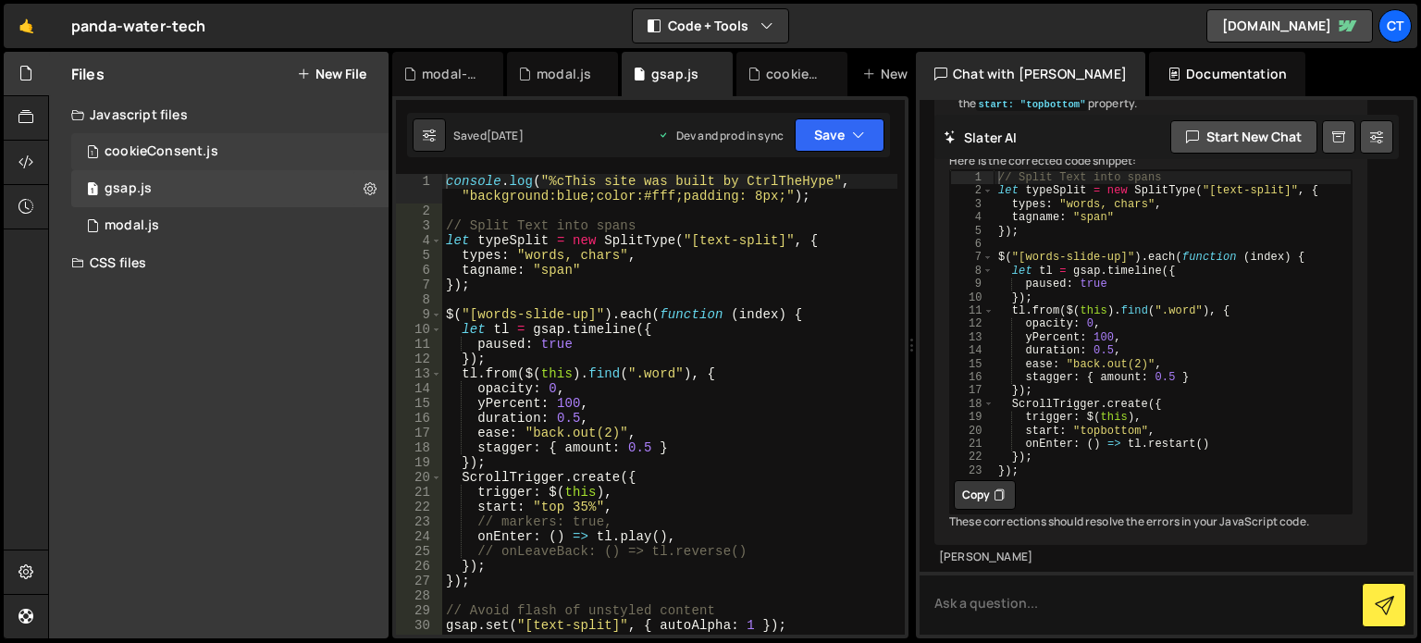
click at [208, 144] on div "cookieConsent.js" at bounding box center [162, 151] width 114 height 17
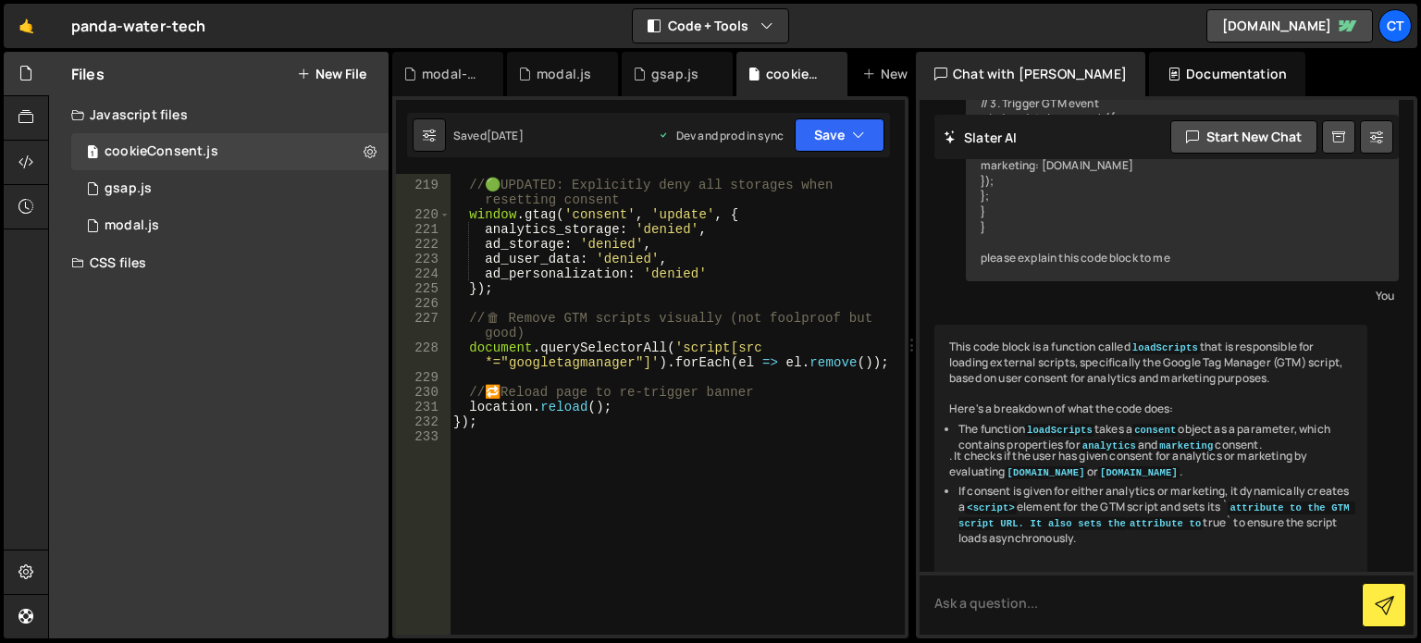
scroll to position [1119, 0]
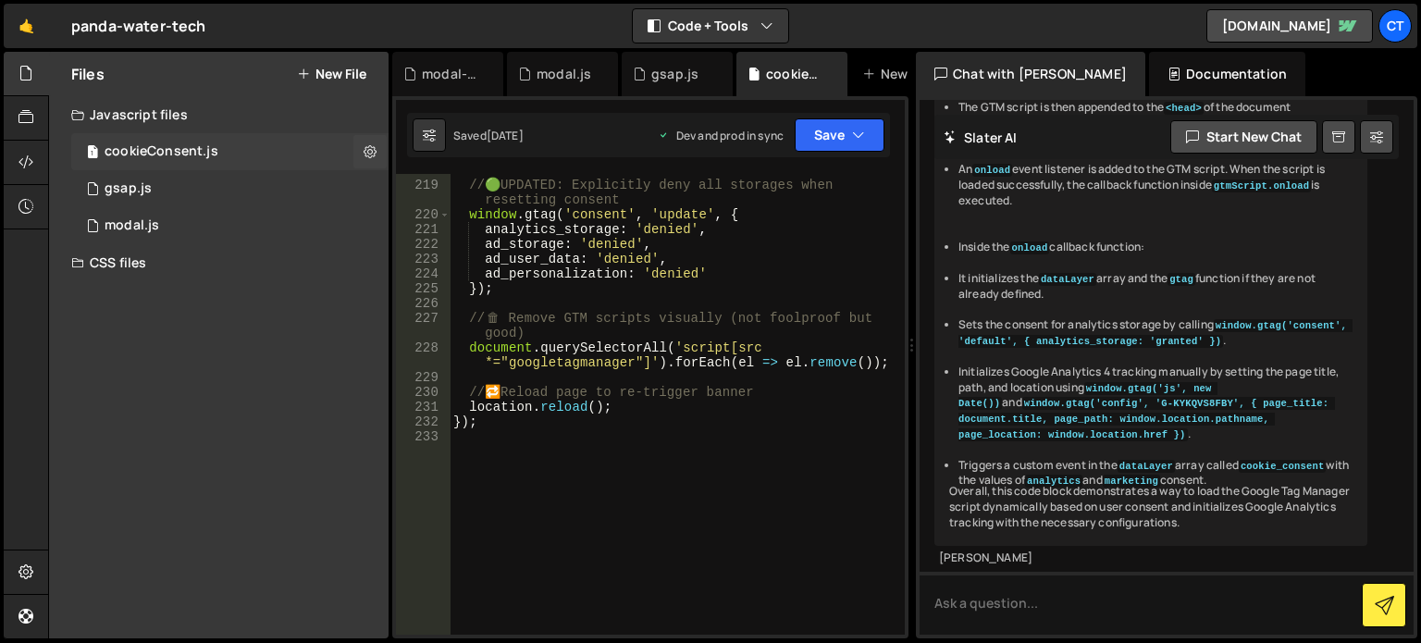
click at [205, 146] on div "cookieConsent.js" at bounding box center [162, 151] width 114 height 17
click at [205, 177] on div "1 gsap.js 0" at bounding box center [233, 188] width 324 height 37
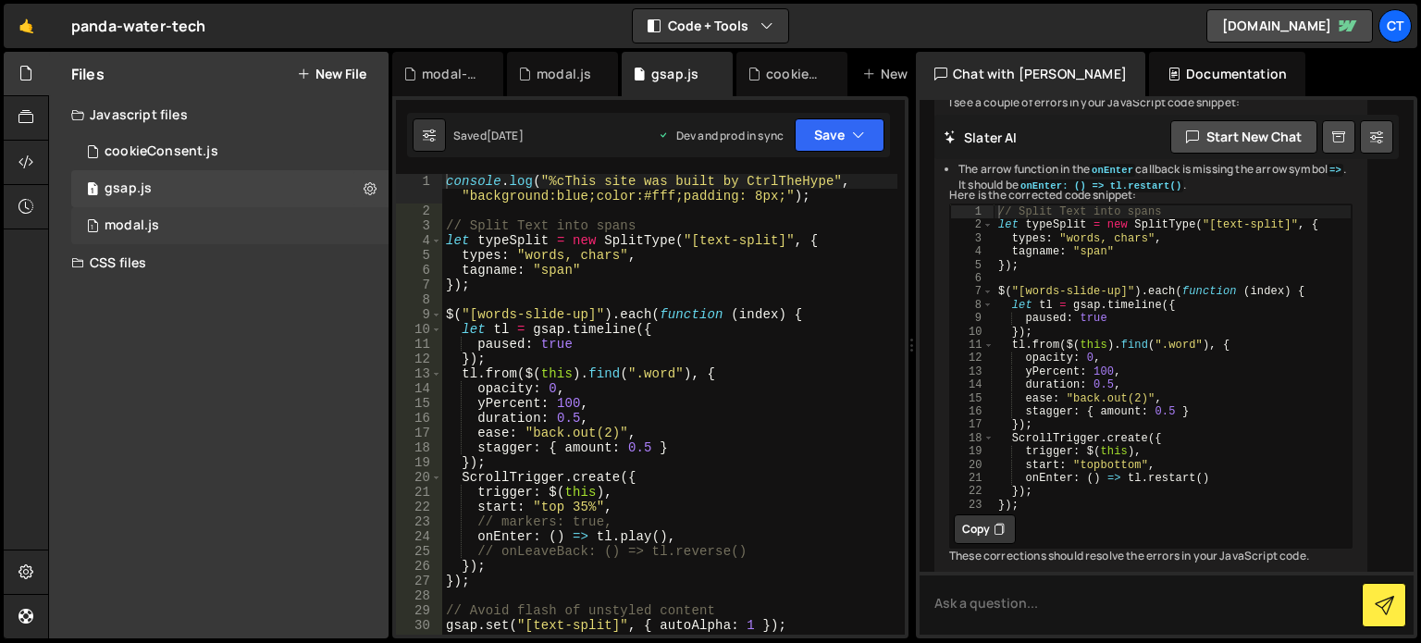
scroll to position [856, 0]
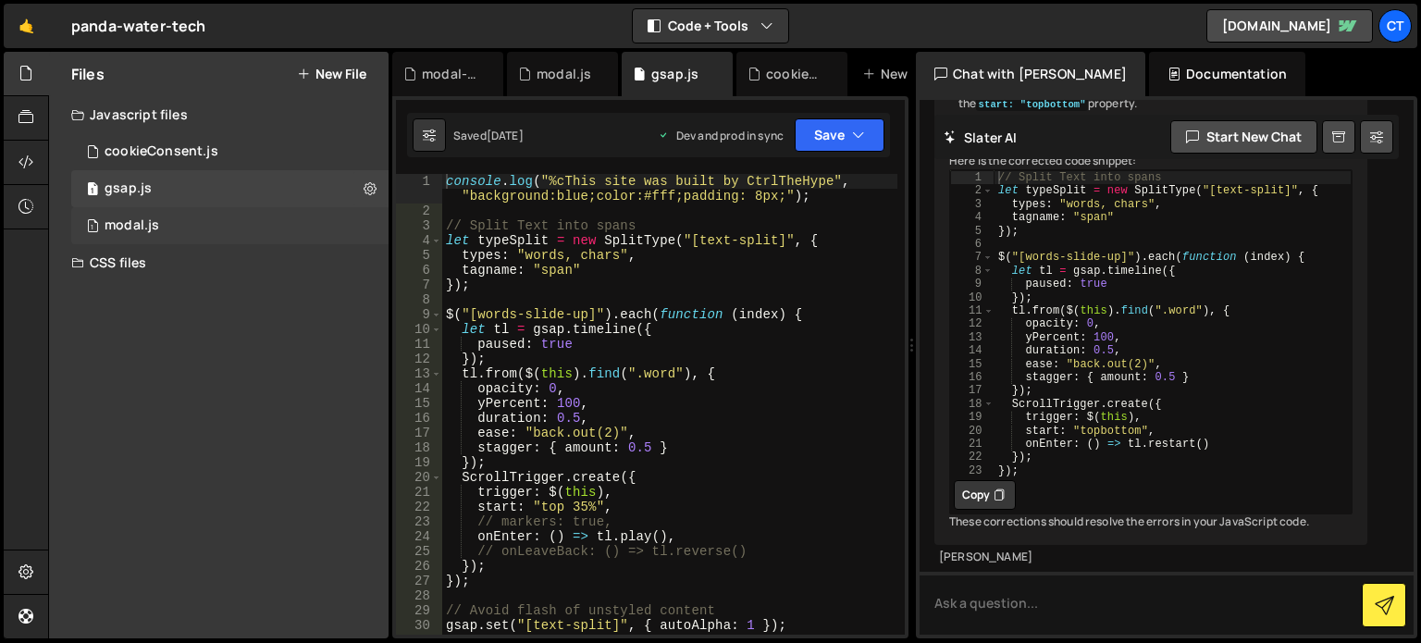
click at [196, 214] on div "1 modal.js 0" at bounding box center [233, 225] width 324 height 37
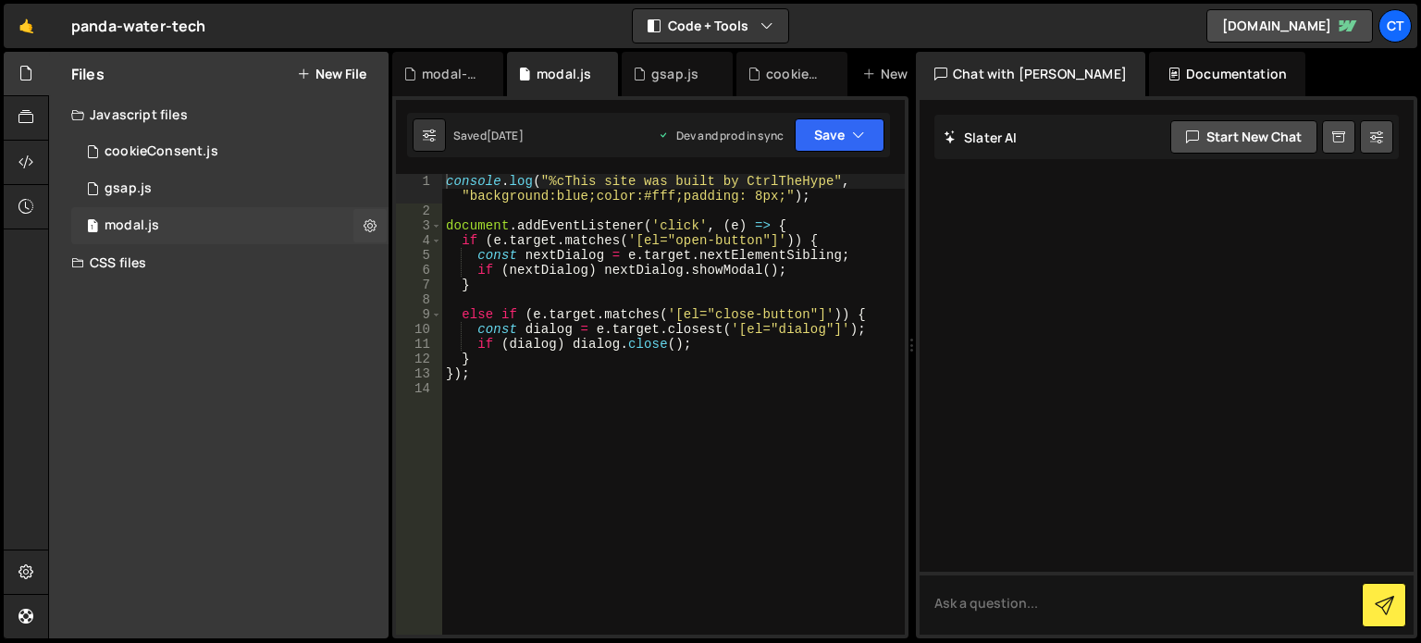
scroll to position [0, 0]
click at [207, 240] on div "1 modal.js 0" at bounding box center [233, 225] width 324 height 37
click at [130, 270] on div "CSS files" at bounding box center [219, 262] width 340 height 37
click at [167, 303] on div "modal-settings.css" at bounding box center [168, 299] width 127 height 17
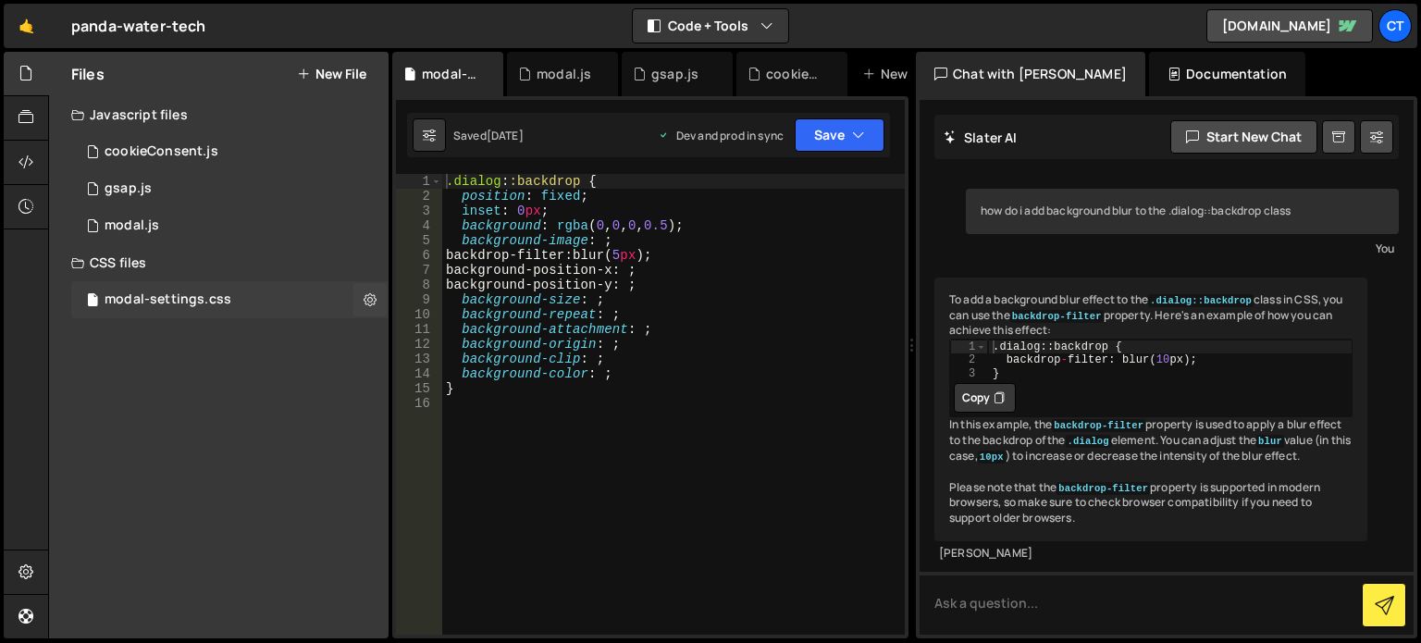
scroll to position [43, 0]
